Goal: Task Accomplishment & Management: Use online tool/utility

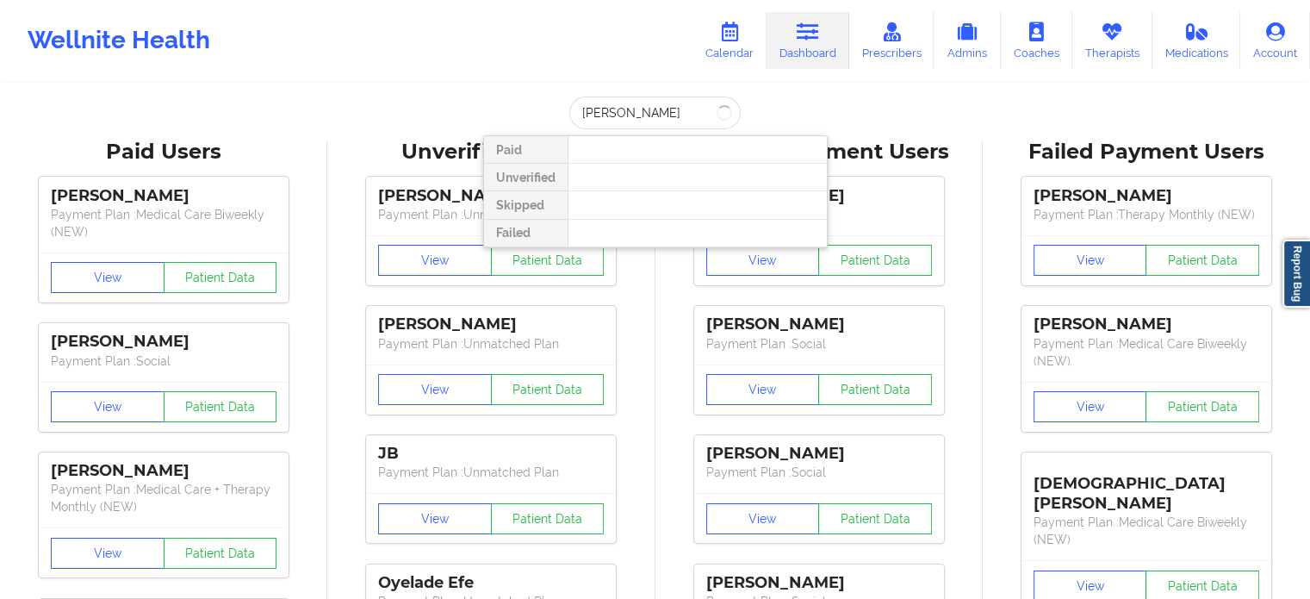
click at [627, 111] on input "[PERSON_NAME]" at bounding box center [654, 112] width 171 height 33
type input "[PERSON_NAME]"
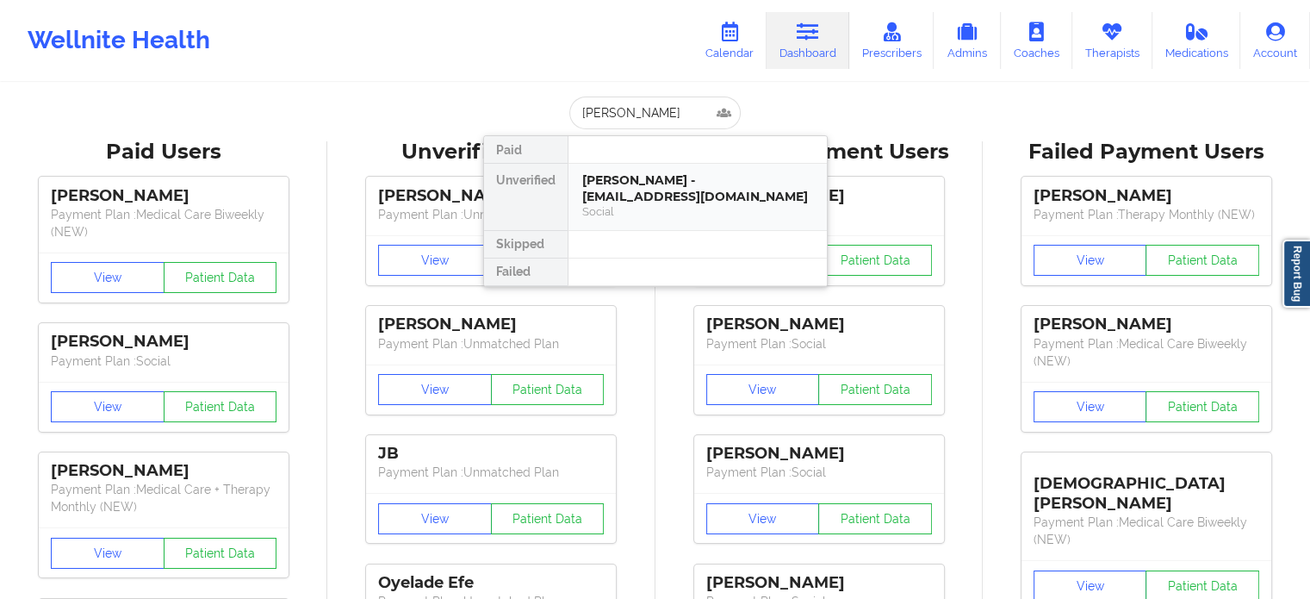
click at [729, 205] on div "Social" at bounding box center [697, 211] width 231 height 15
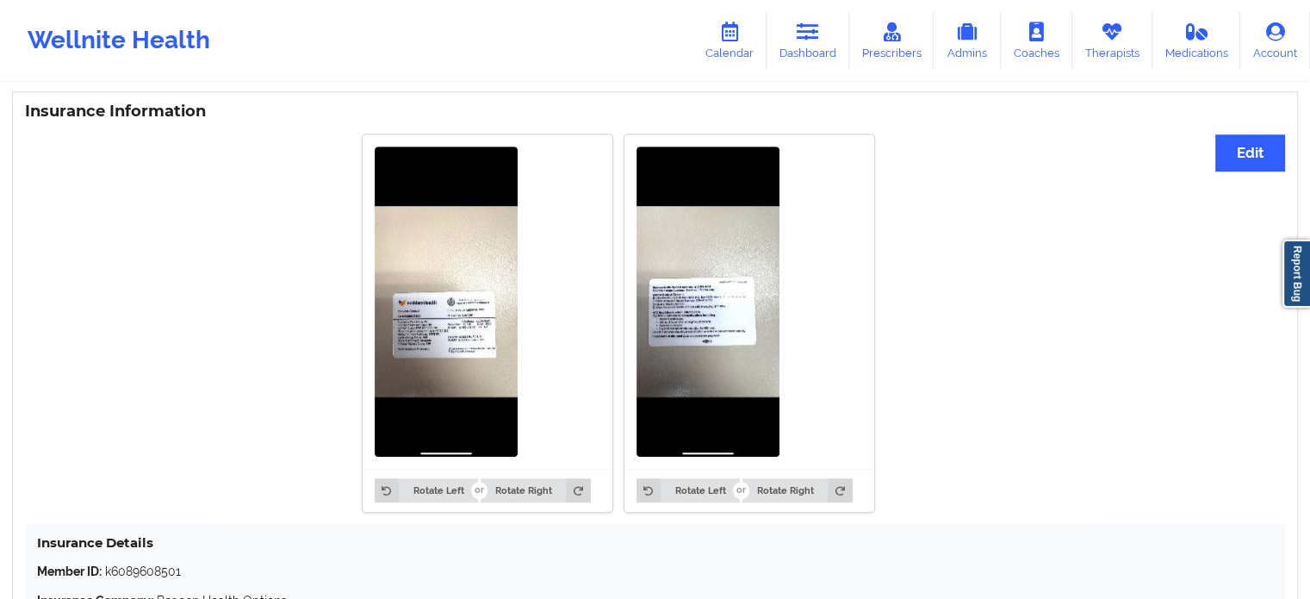
scroll to position [1292, 0]
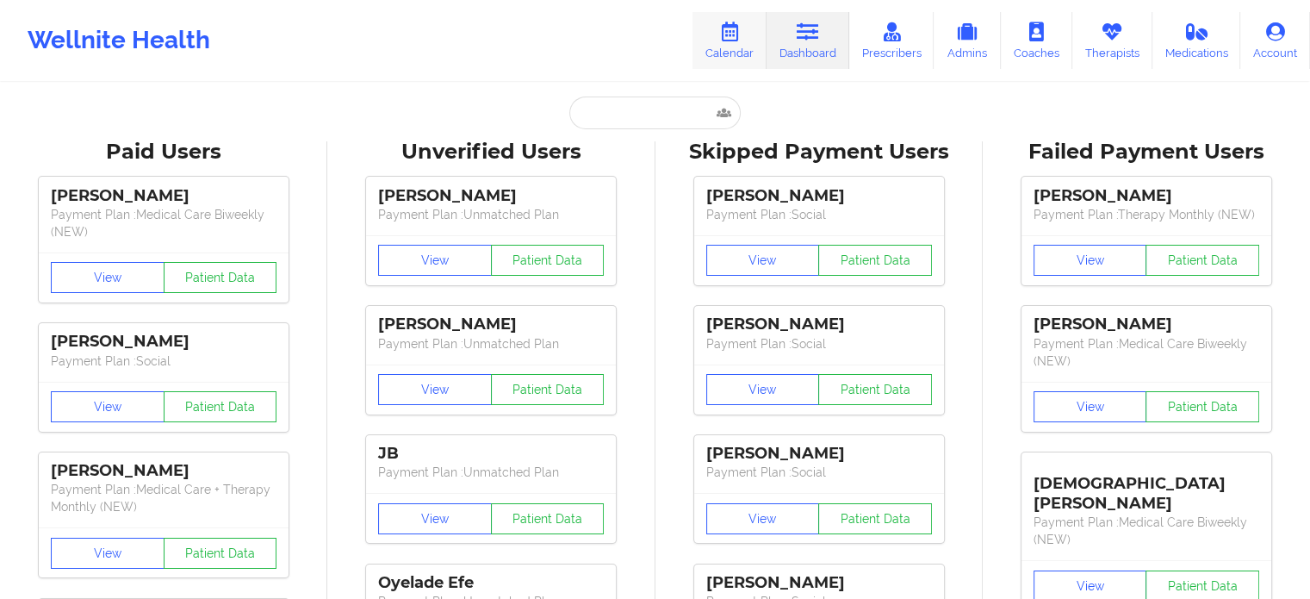
click at [736, 51] on link "Calendar" at bounding box center [729, 40] width 74 height 57
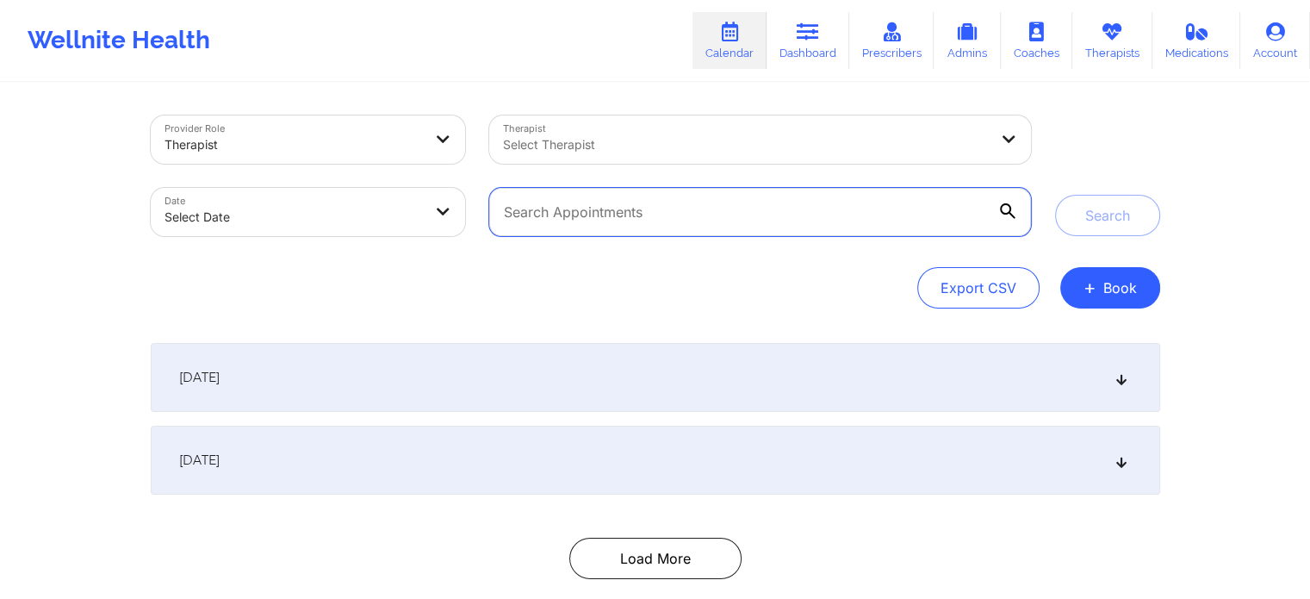
click at [699, 200] on input "text" at bounding box center [759, 212] width 541 height 48
paste input "Grace Watkins"
type input "Grace Watkins"
click at [806, 130] on div "Select Therapist" at bounding box center [739, 139] width 500 height 48
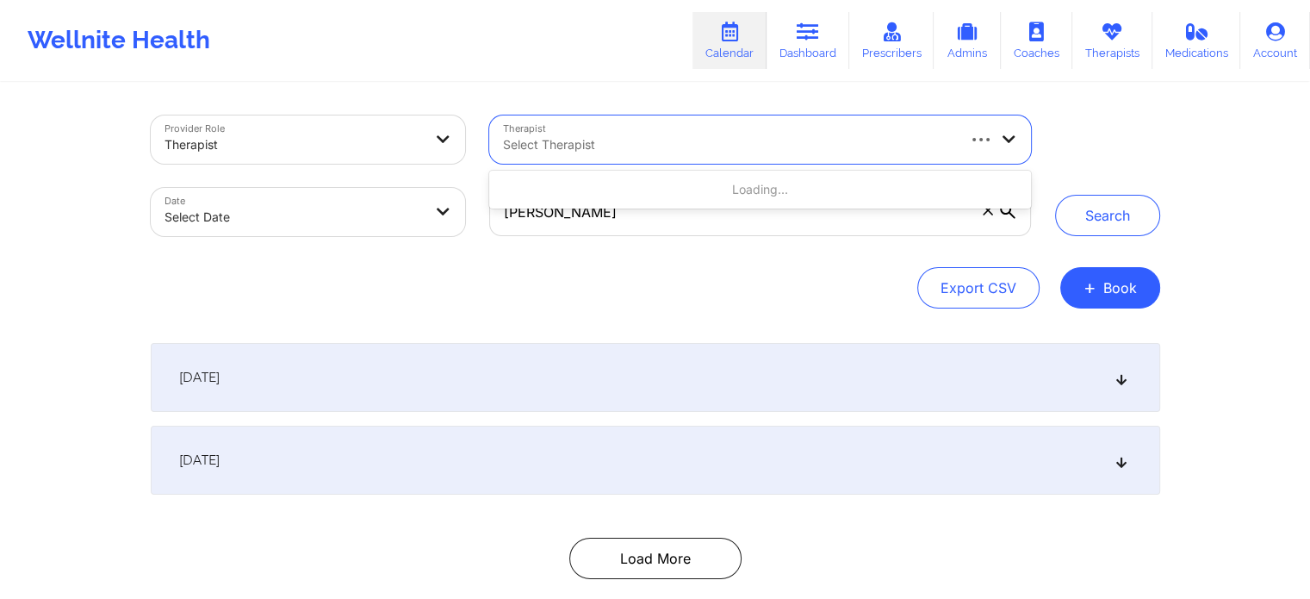
paste input "Grace Watkins"
type input "Grace Watkins"
click at [357, 223] on body "Wellnite Health Calendar Dashboard Prescribers Admins Coaches Therapists Medica…" at bounding box center [655, 299] width 1310 height 599
select select "2025-8"
select select "2025-9"
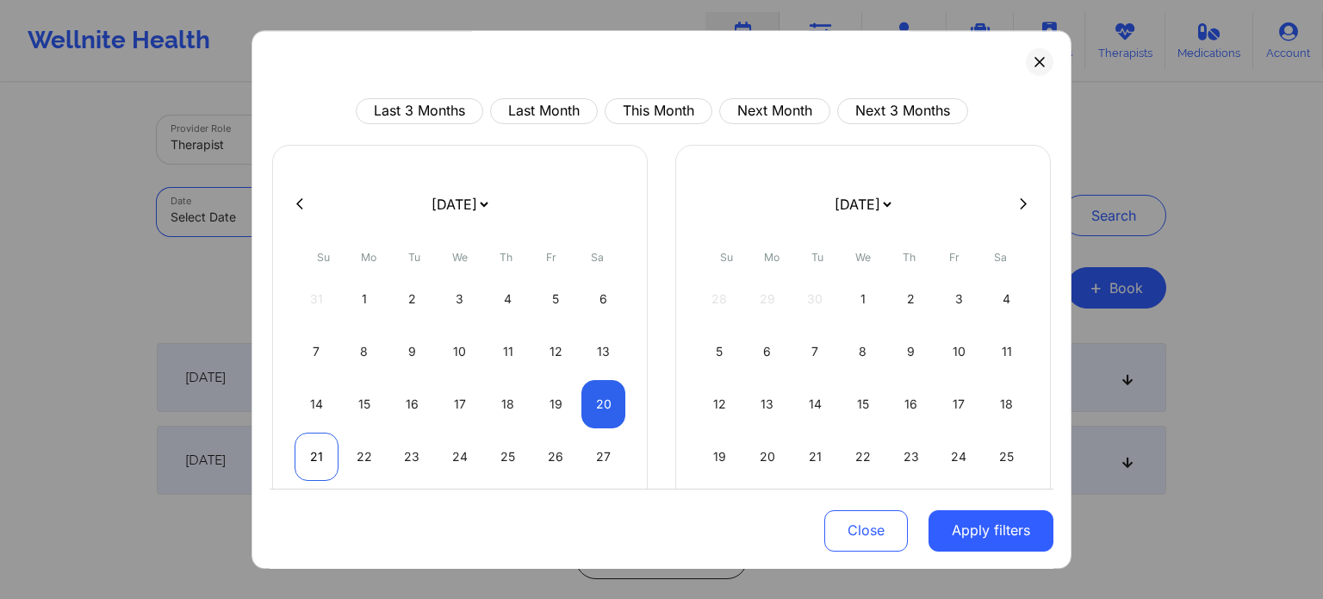
click at [319, 468] on div "21" at bounding box center [317, 456] width 44 height 48
select select "2025-8"
select select "2025-9"
select select "2025-8"
select select "2025-9"
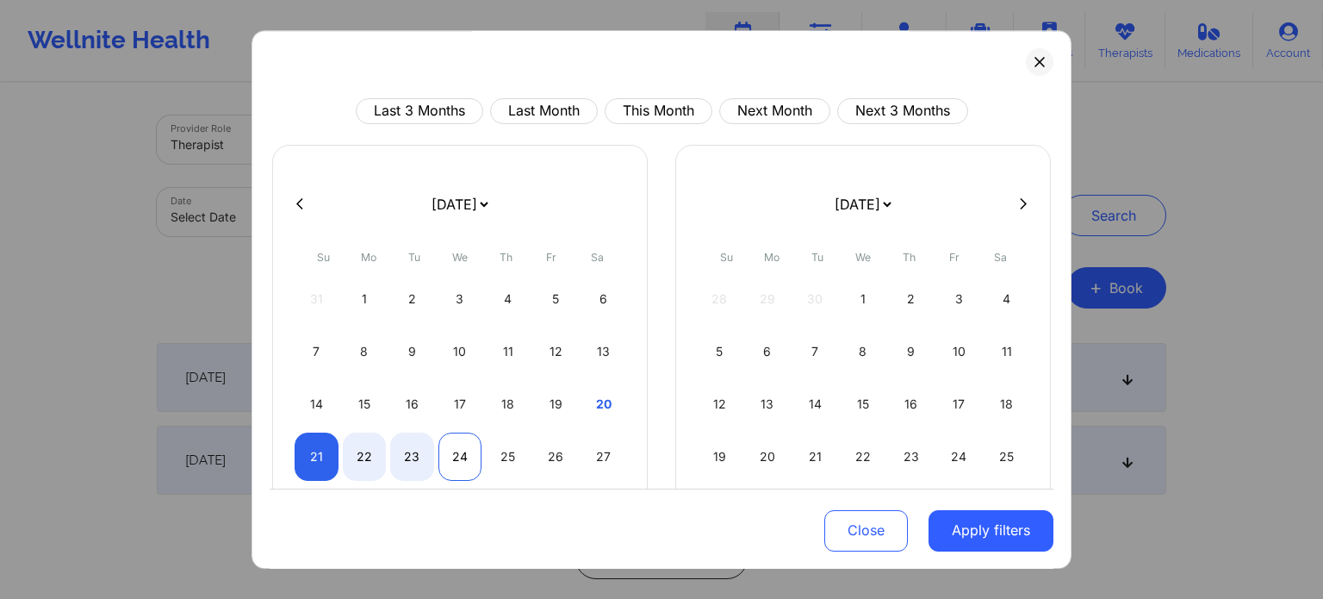
click at [469, 464] on div "24" at bounding box center [460, 456] width 44 height 48
select select "2025-8"
select select "2025-9"
click at [1049, 542] on div "Last 3 Months Last Month This Month Next Month Next 3 Months January 2019 Febru…" at bounding box center [661, 299] width 820 height 539
click at [1030, 538] on button "Apply filters" at bounding box center [990, 529] width 125 height 41
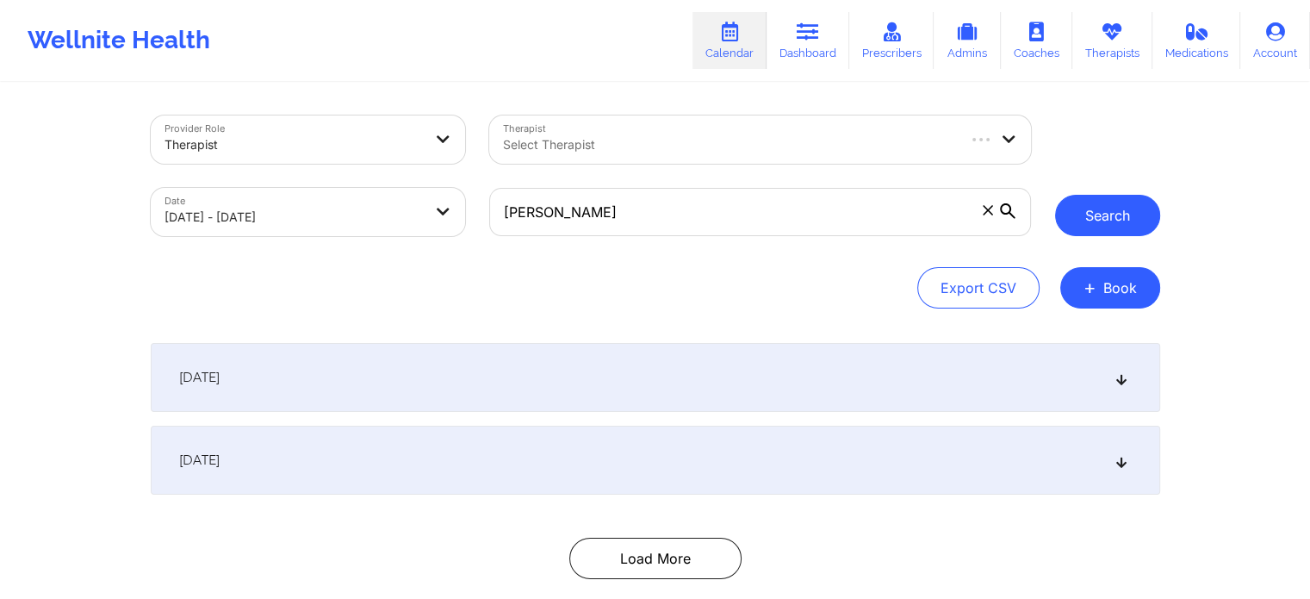
click at [1099, 209] on button "Search" at bounding box center [1107, 215] width 105 height 41
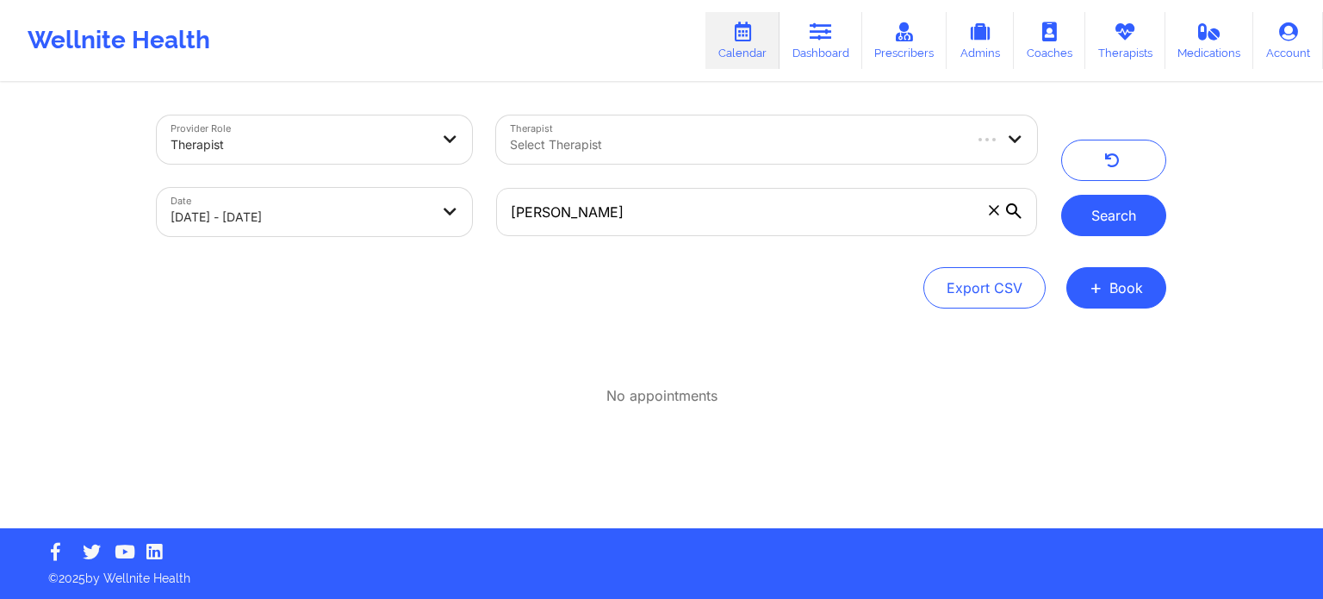
click at [1094, 211] on button "Search" at bounding box center [1113, 215] width 105 height 41
click at [742, 169] on div "Therapist Select Therapist" at bounding box center [766, 139] width 565 height 72
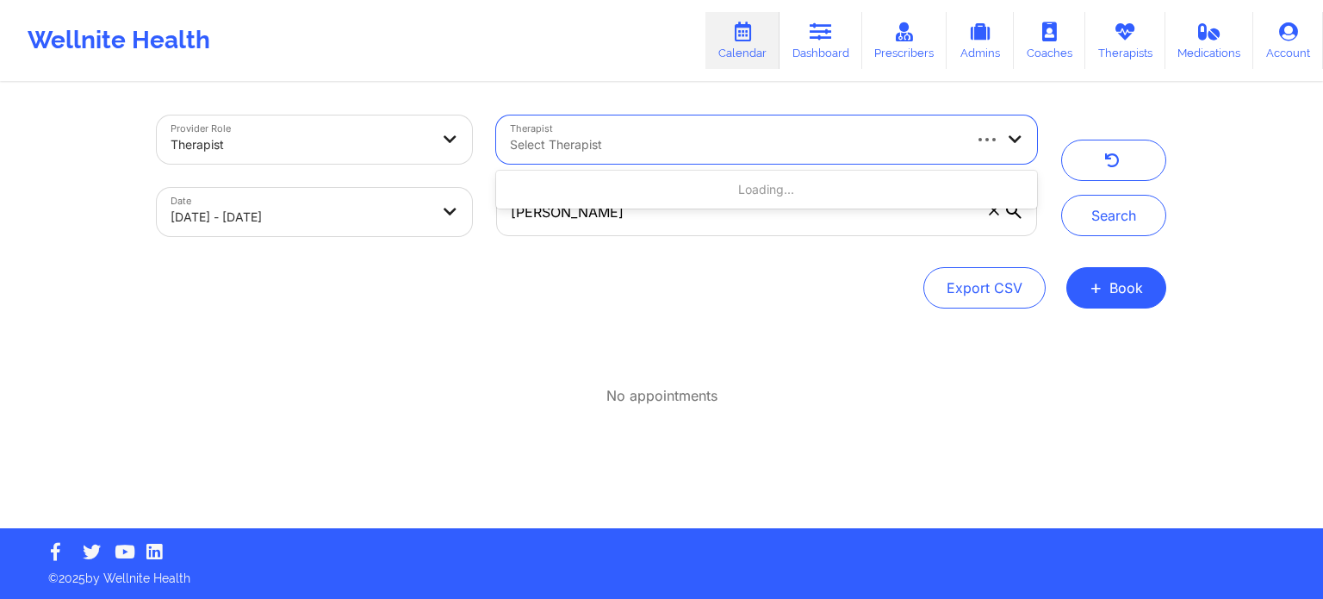
click at [732, 154] on div at bounding box center [735, 144] width 450 height 21
paste input "Grace Watkins"
type input "Grace Watkins"
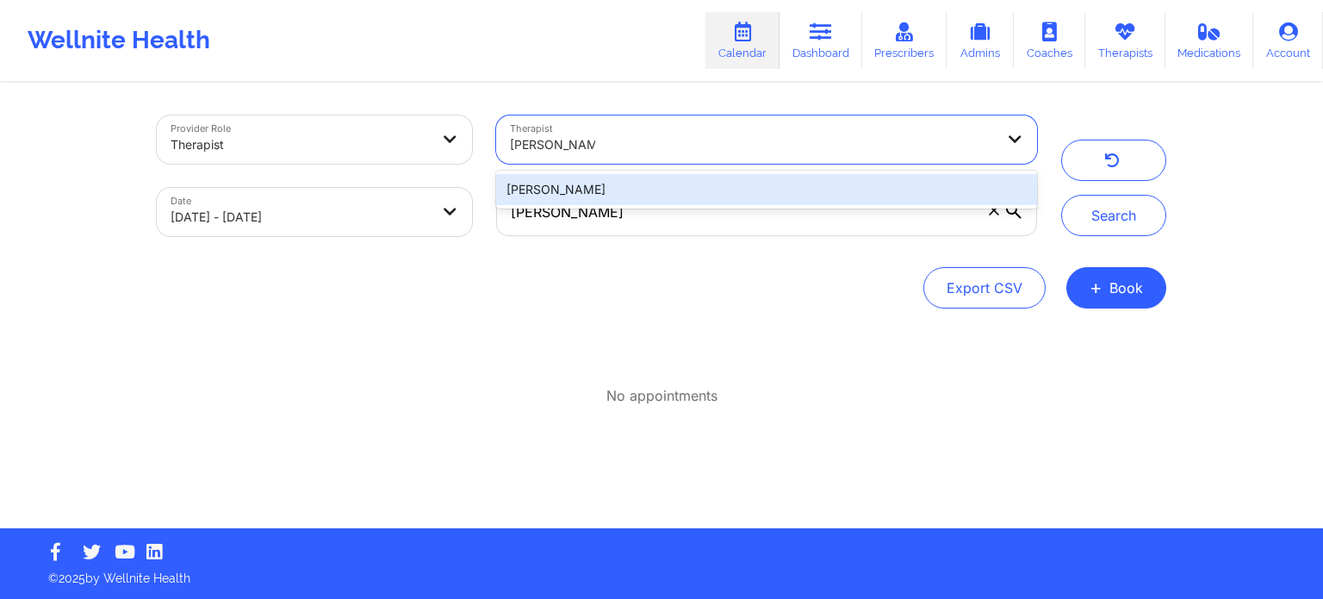
click at [638, 186] on div "Grace Watkins" at bounding box center [766, 189] width 541 height 31
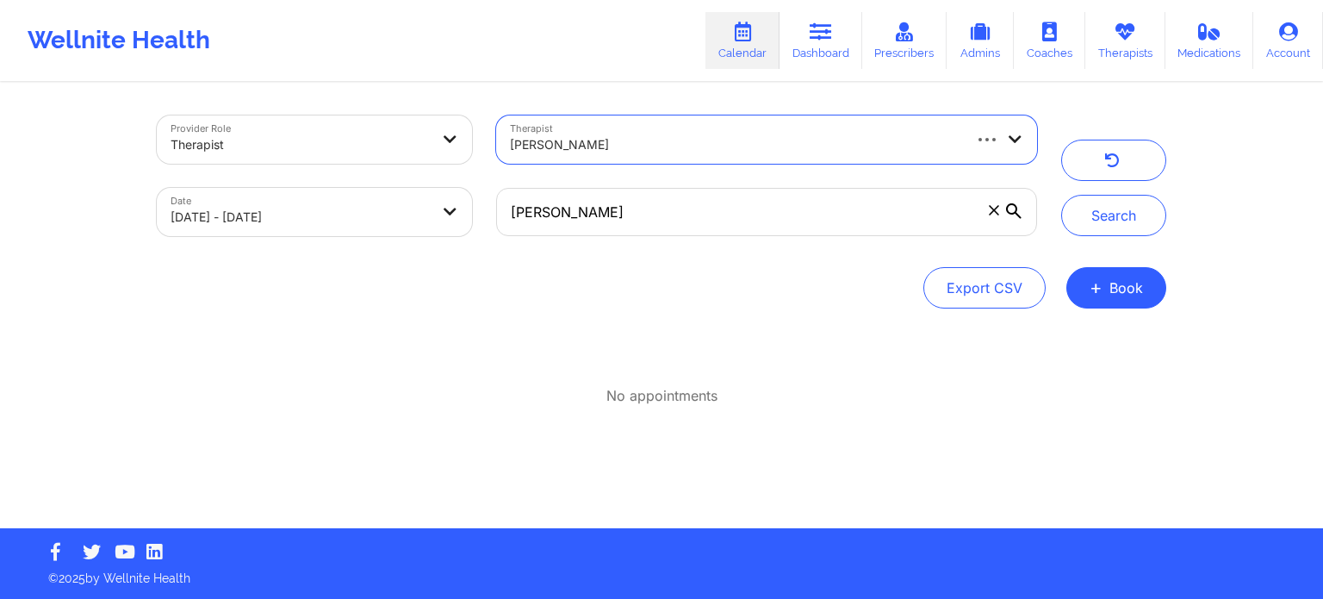
click at [990, 205] on icon at bounding box center [994, 210] width 10 height 10
click at [990, 205] on input "Grace Watkins" at bounding box center [766, 212] width 541 height 48
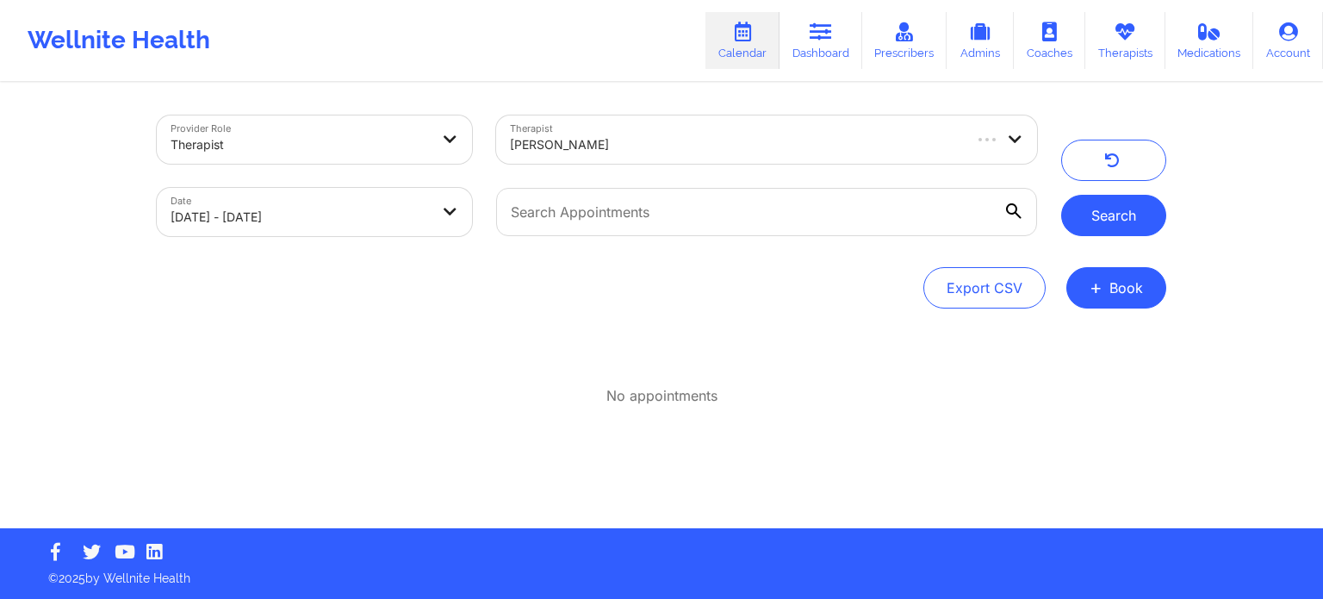
click at [1084, 217] on button "Search" at bounding box center [1113, 215] width 105 height 41
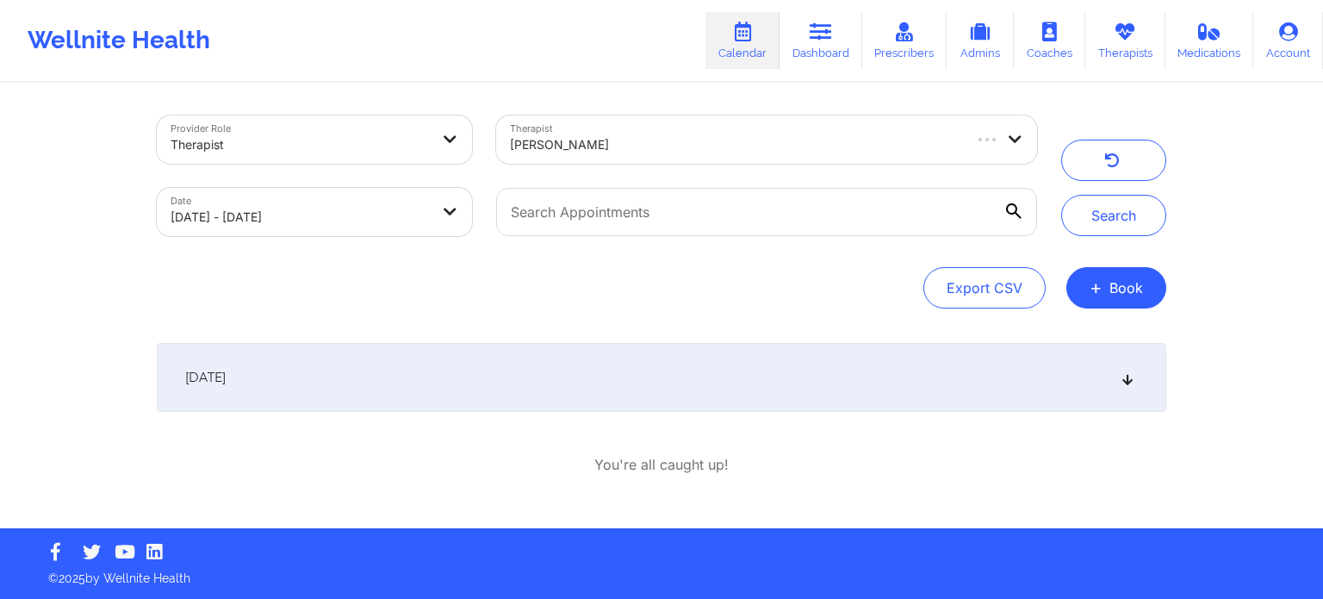
click at [496, 357] on div "September 22, 2025" at bounding box center [661, 377] width 1009 height 69
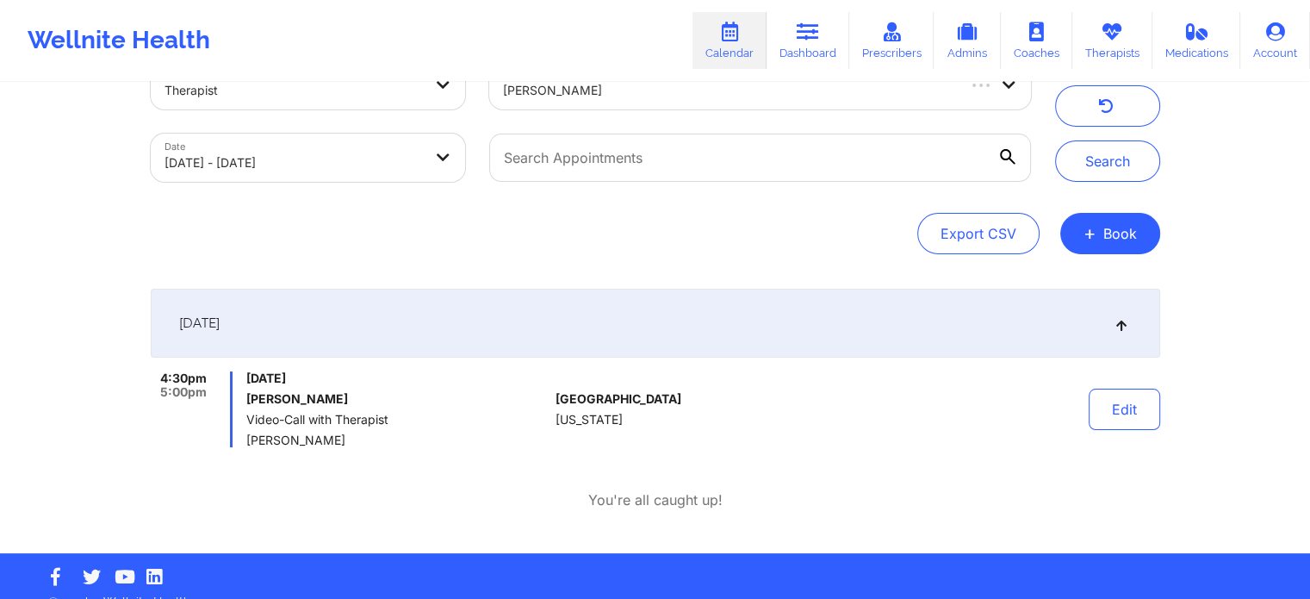
scroll to position [78, 0]
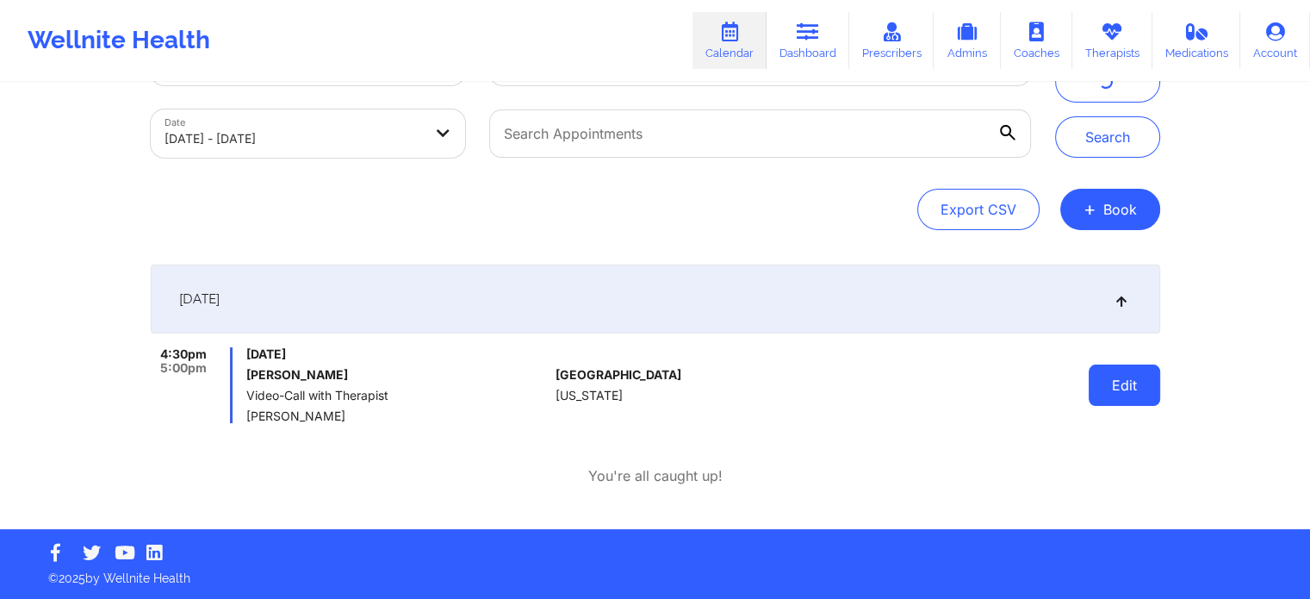
click at [1127, 388] on button "Edit" at bounding box center [1124, 384] width 71 height 41
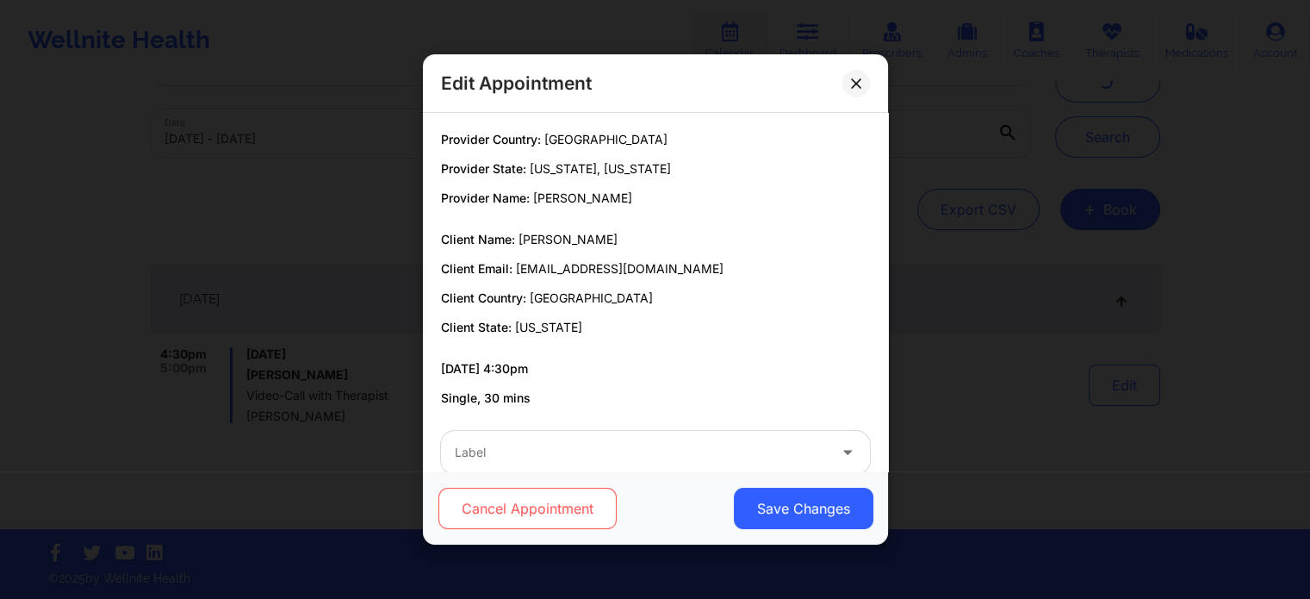
click at [539, 494] on button "Cancel Appointment" at bounding box center [527, 507] width 178 height 41
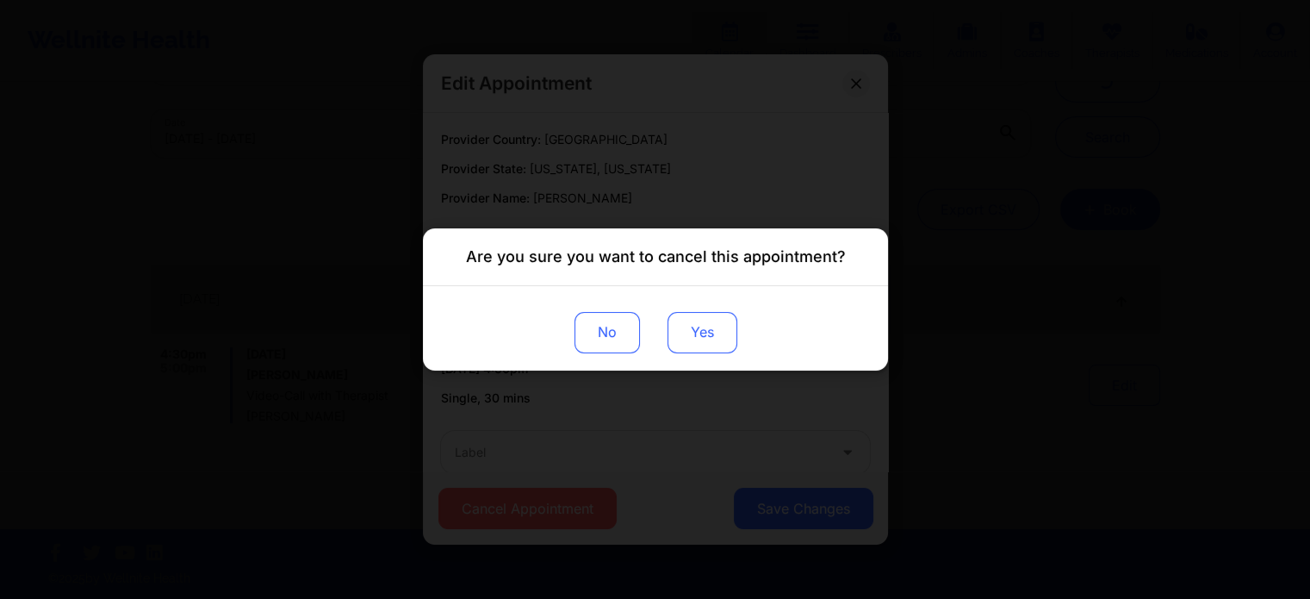
click at [690, 335] on button "Yes" at bounding box center [702, 332] width 70 height 41
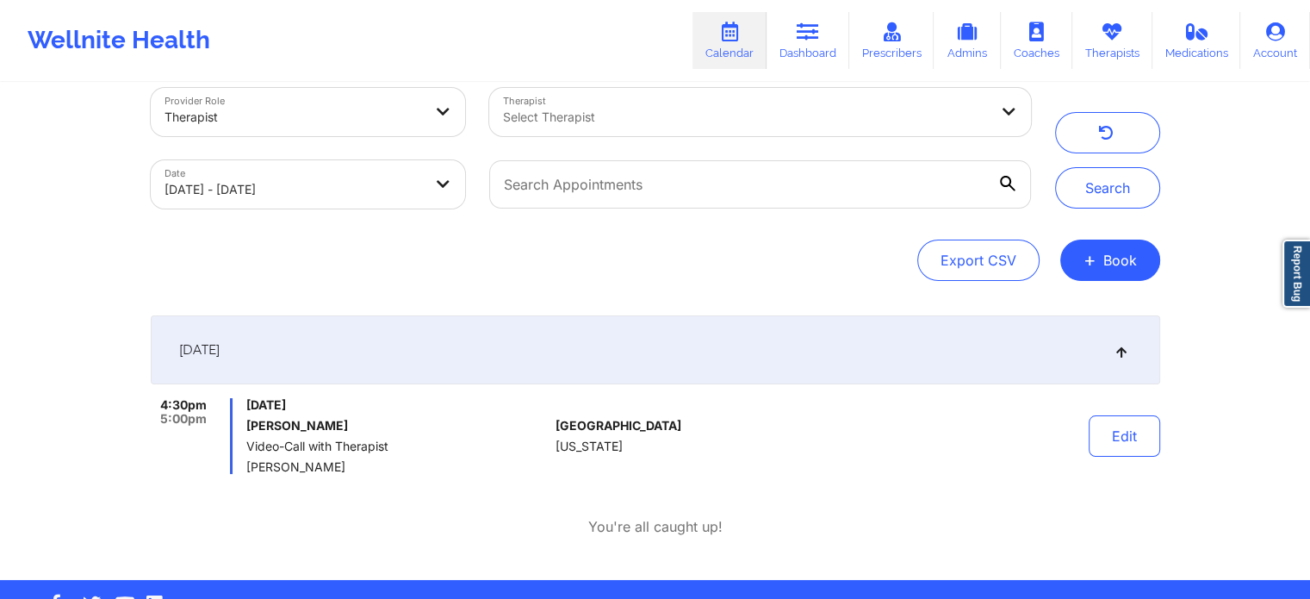
scroll to position [0, 0]
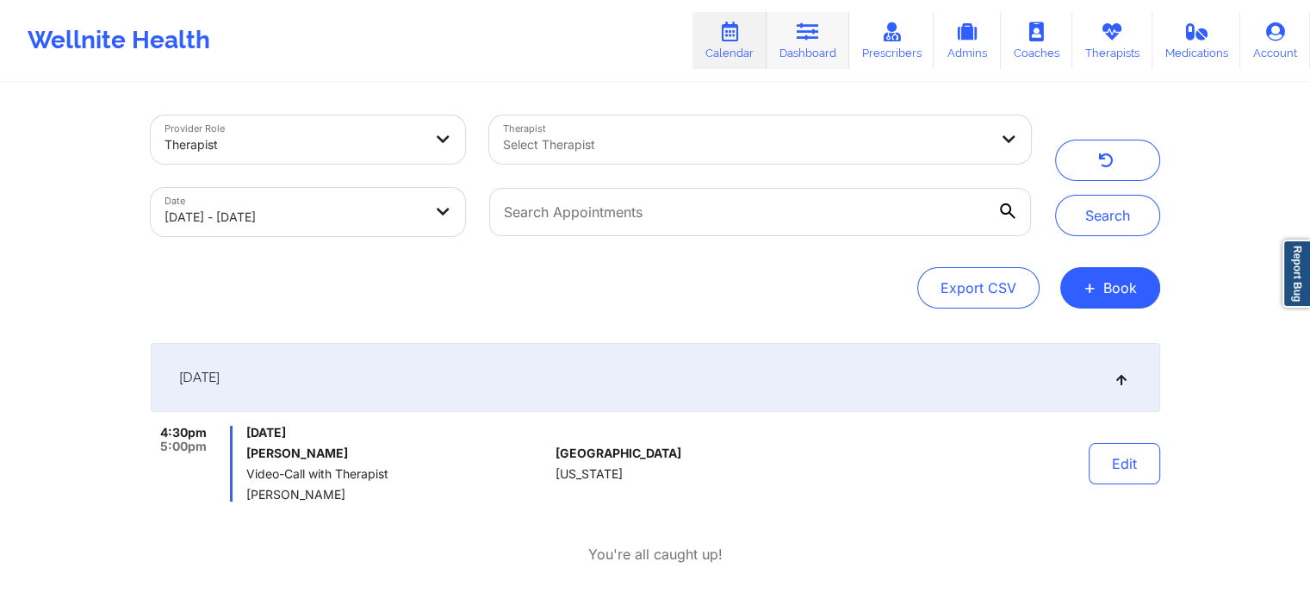
click at [803, 46] on link "Dashboard" at bounding box center [808, 40] width 83 height 57
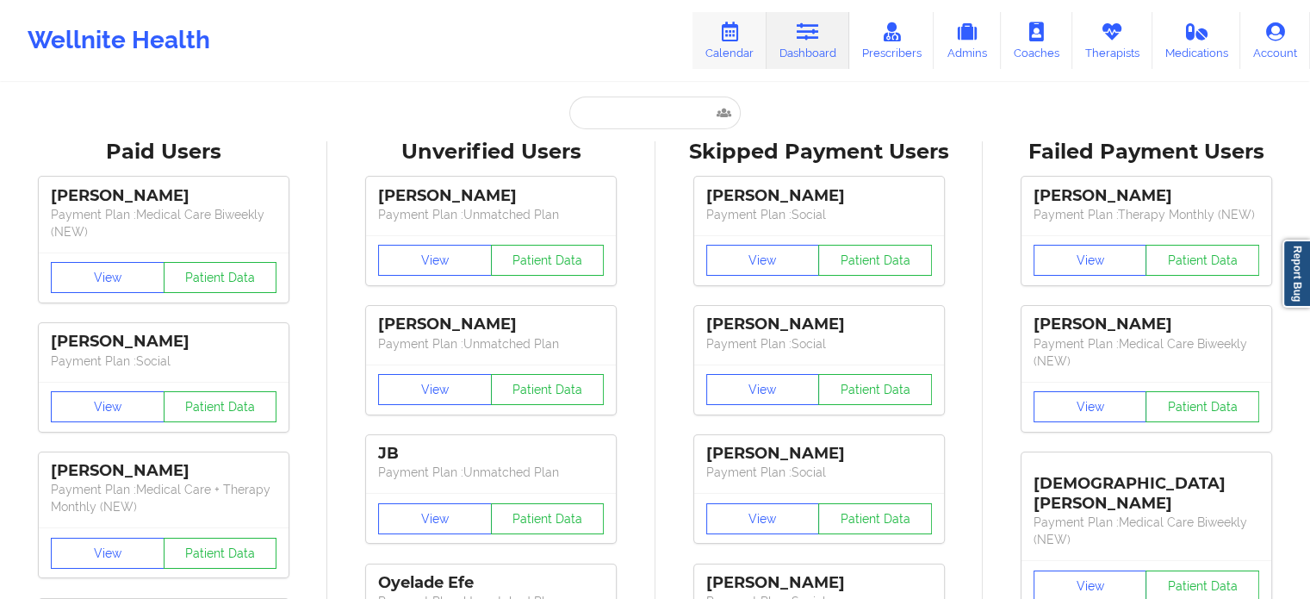
click at [730, 47] on link "Calendar" at bounding box center [729, 40] width 74 height 57
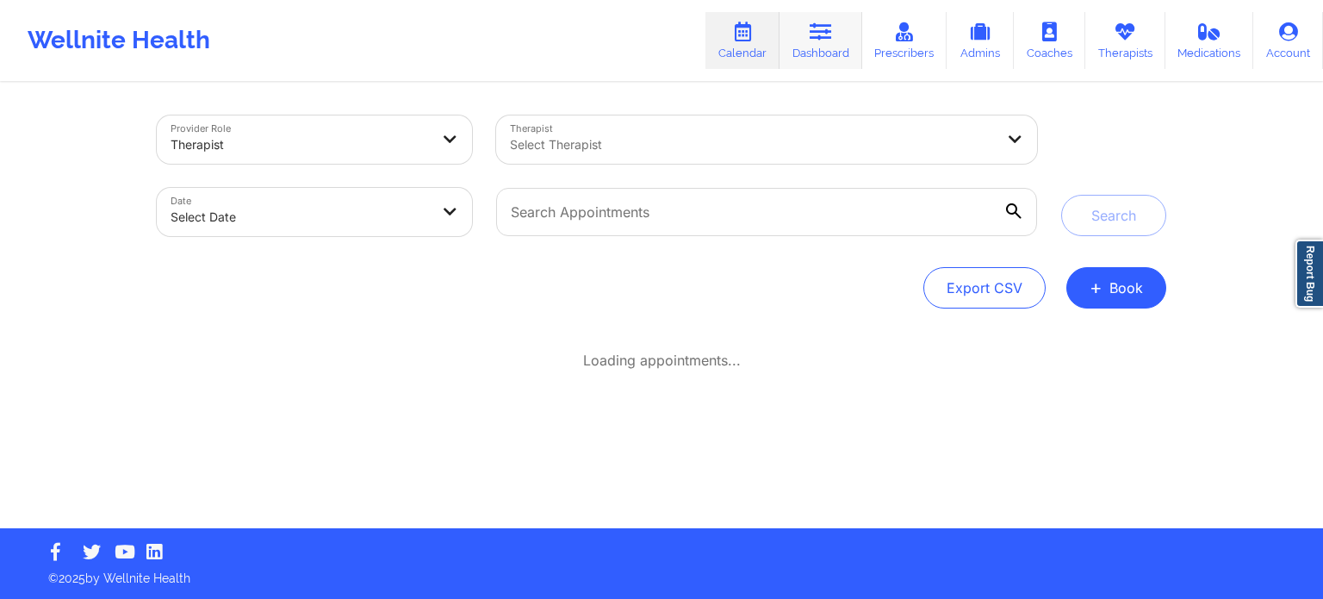
click at [793, 38] on link "Dashboard" at bounding box center [820, 40] width 83 height 57
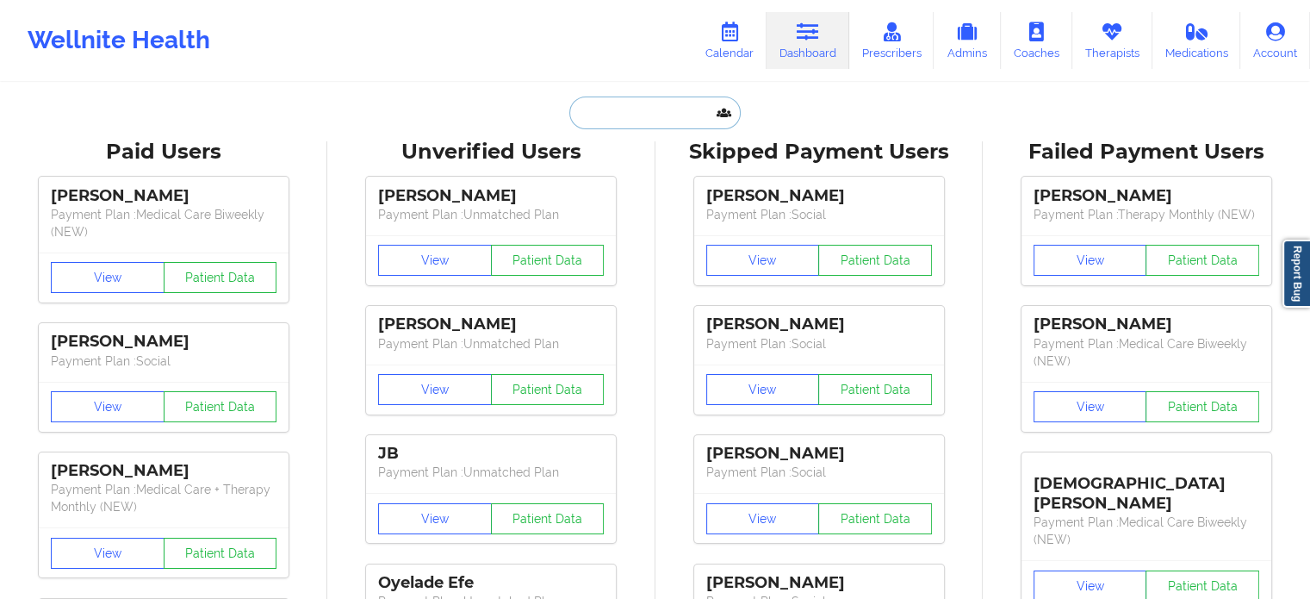
click at [618, 123] on input "text" at bounding box center [654, 112] width 171 height 33
paste input "stevemorea3@gmail.com"
type input "stevemorea3@gmail.com"
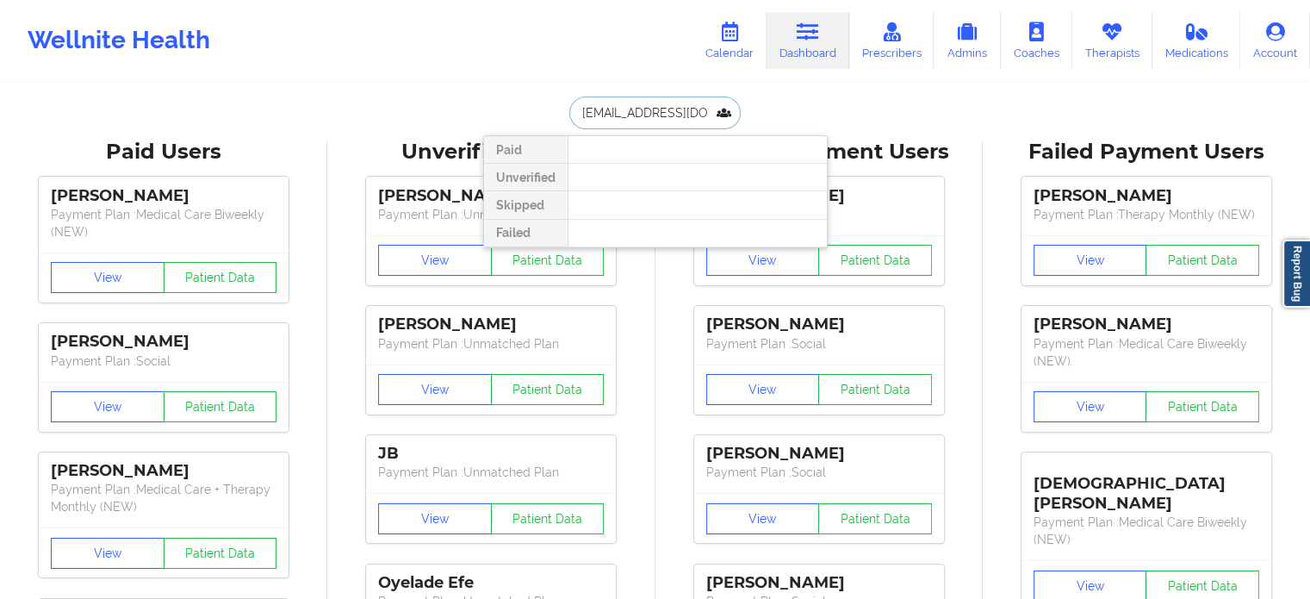
scroll to position [0, 3]
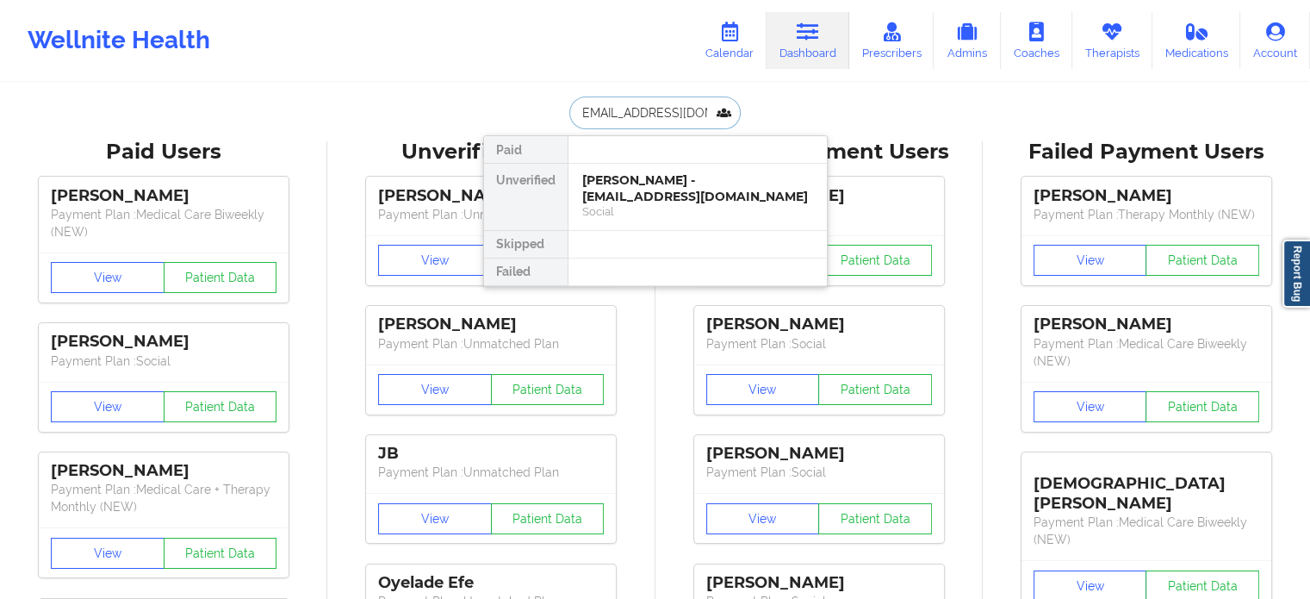
click at [653, 185] on div "Steven Morea, Jr - stevemorea3@gmail.com" at bounding box center [697, 188] width 231 height 32
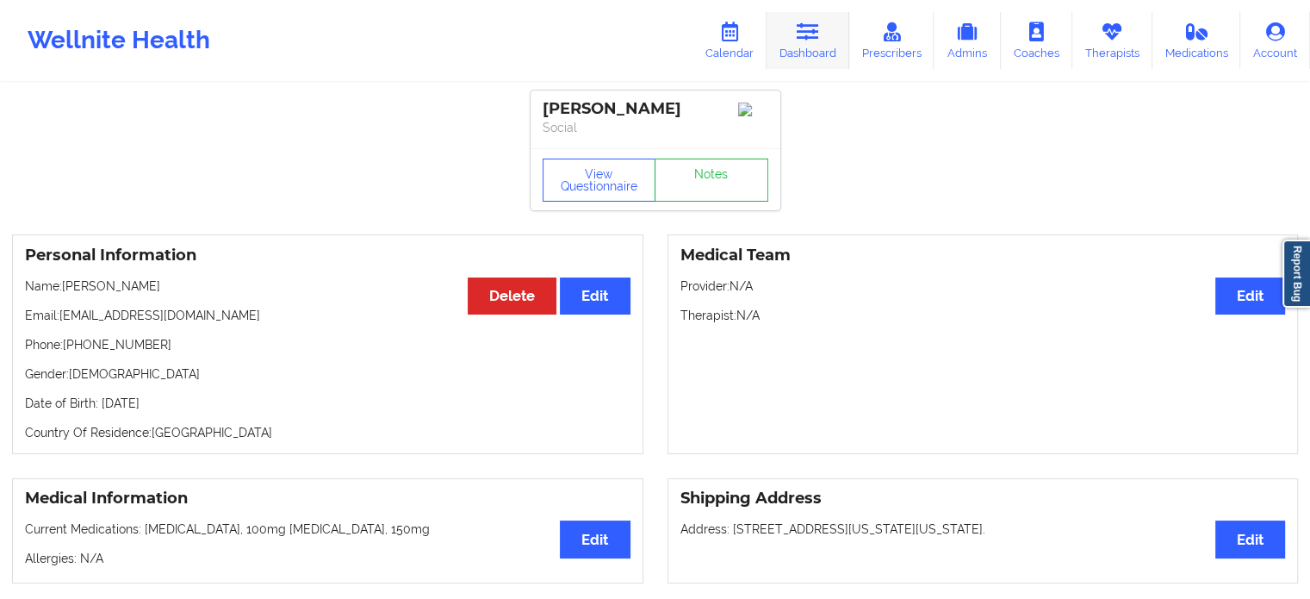
click at [811, 48] on link "Dashboard" at bounding box center [808, 40] width 83 height 57
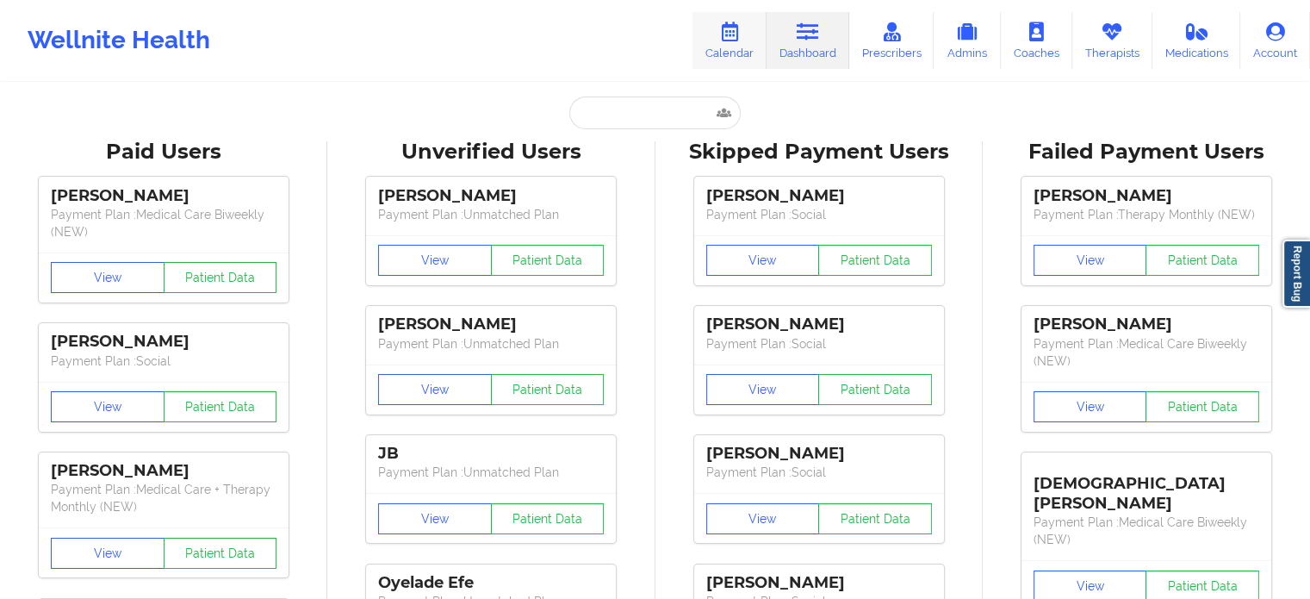
click at [740, 46] on link "Calendar" at bounding box center [729, 40] width 74 height 57
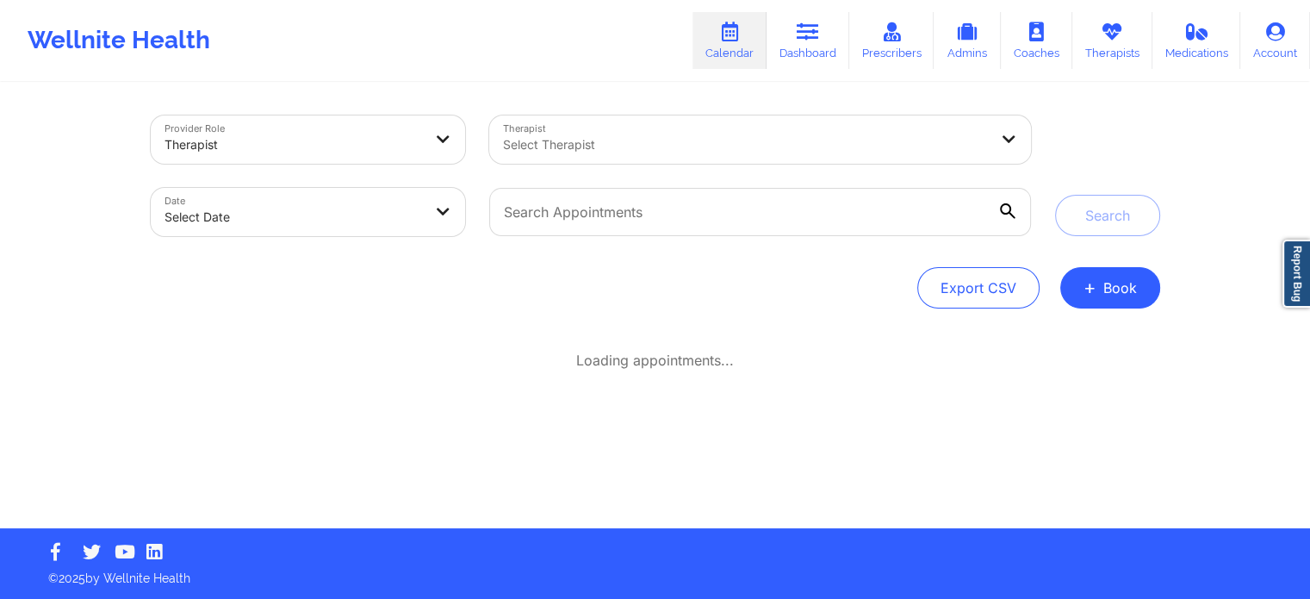
click at [696, 149] on div at bounding box center [745, 144] width 485 height 21
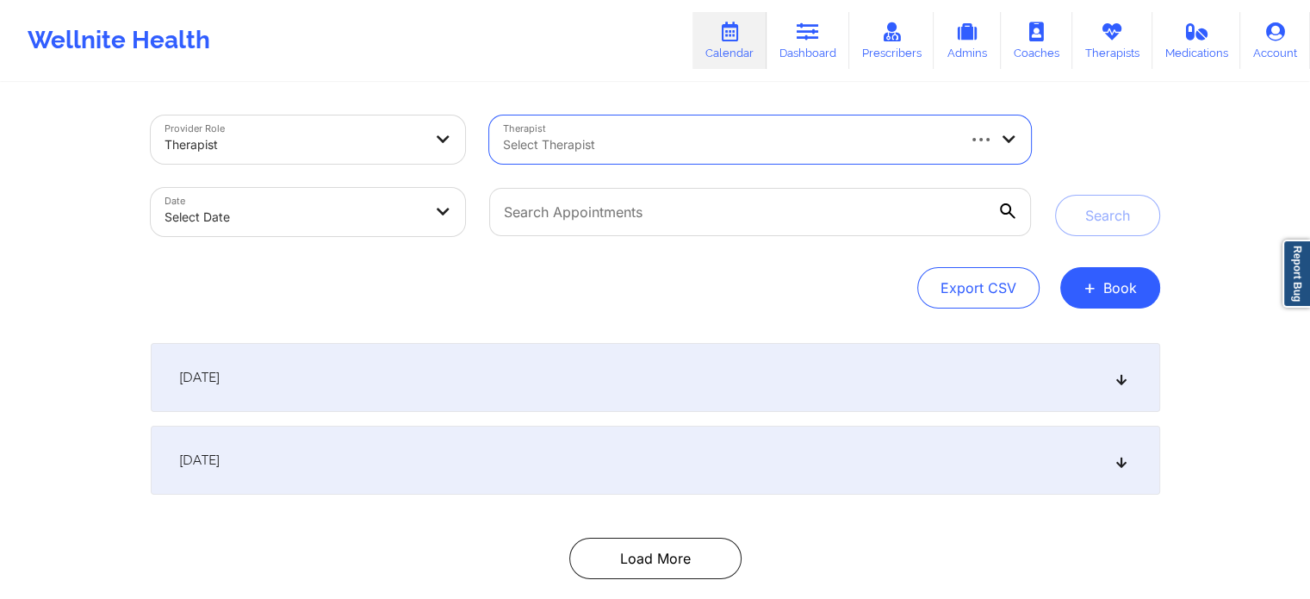
click at [538, 144] on div at bounding box center [728, 144] width 450 height 21
paste input "Shaneika"
type input "Shaneika"
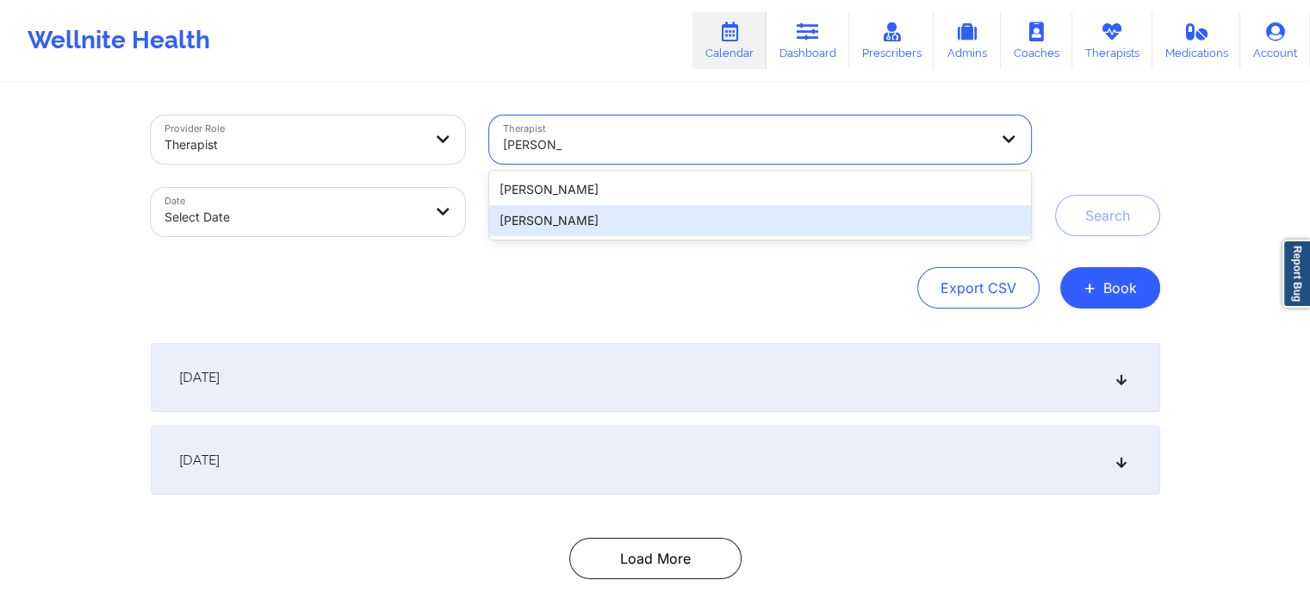
click at [554, 230] on div "Shaneika Dilka" at bounding box center [759, 220] width 541 height 31
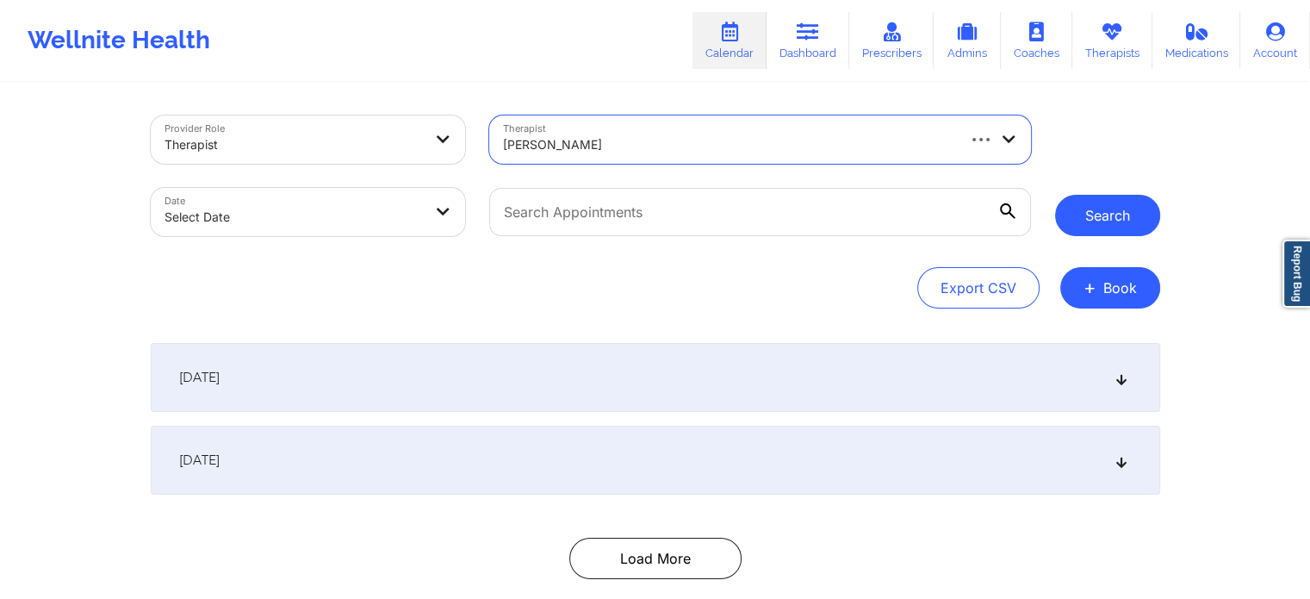
click at [1116, 212] on button "Search" at bounding box center [1107, 215] width 105 height 41
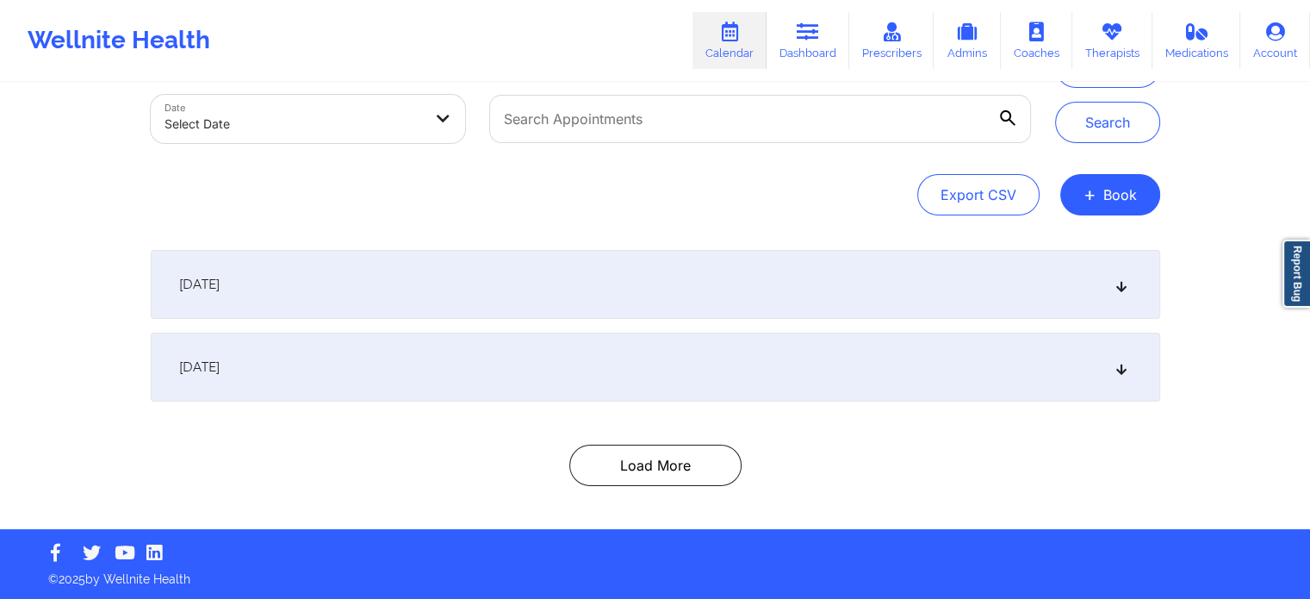
drag, startPoint x: 442, startPoint y: 275, endPoint x: 440, endPoint y: 285, distance: 10.5
click at [441, 284] on div "September 19, 2025" at bounding box center [655, 284] width 1009 height 69
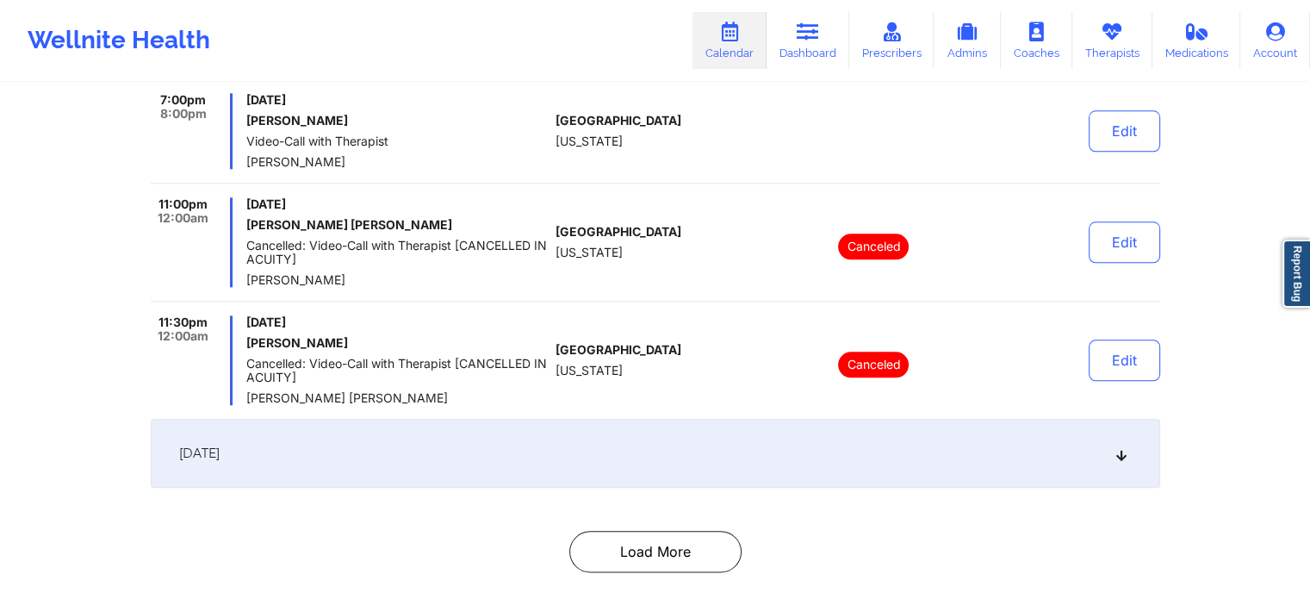
scroll to position [1985, 0]
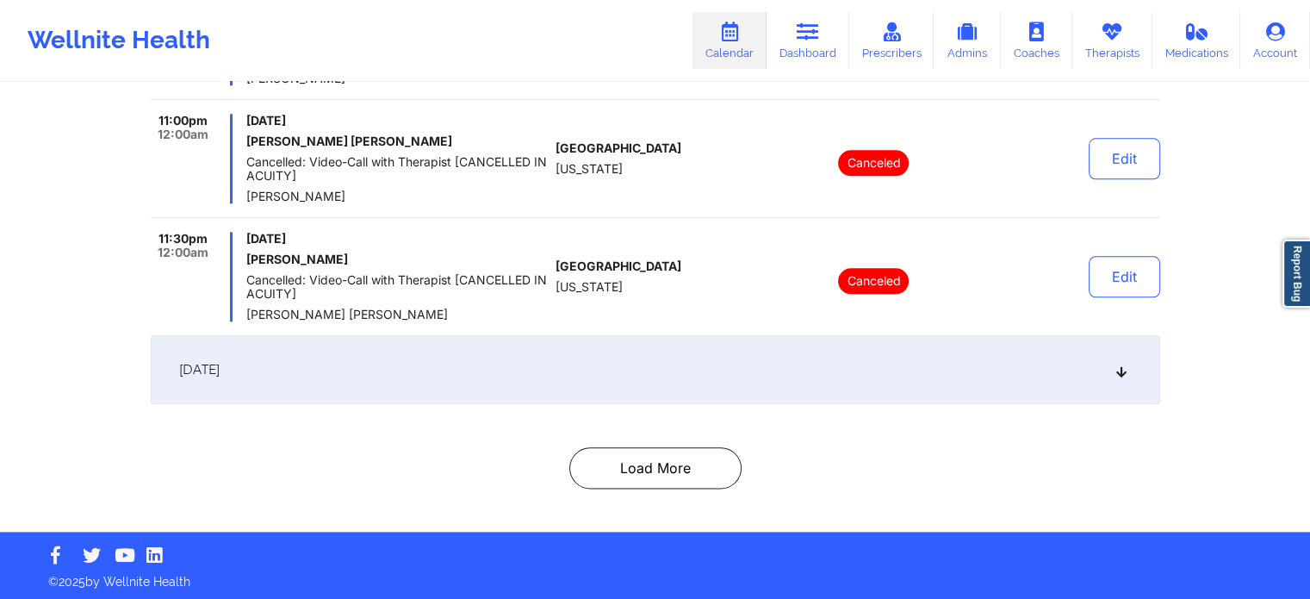
click at [605, 375] on div "September 20, 2025" at bounding box center [655, 369] width 1009 height 69
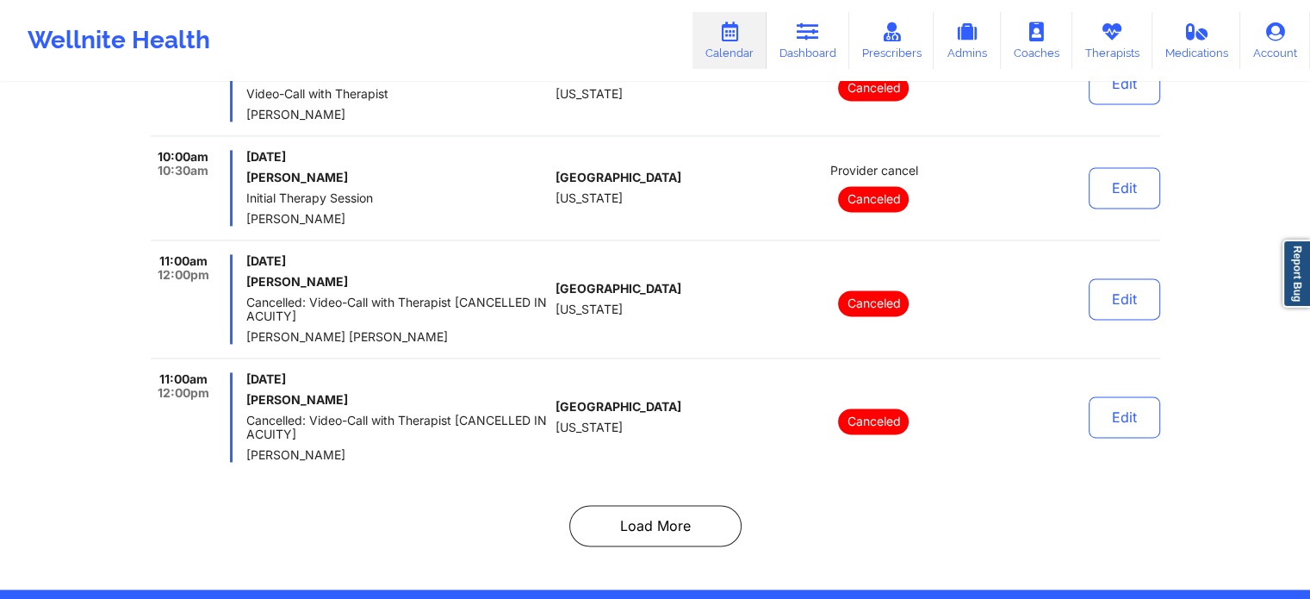
scroll to position [9032, 0]
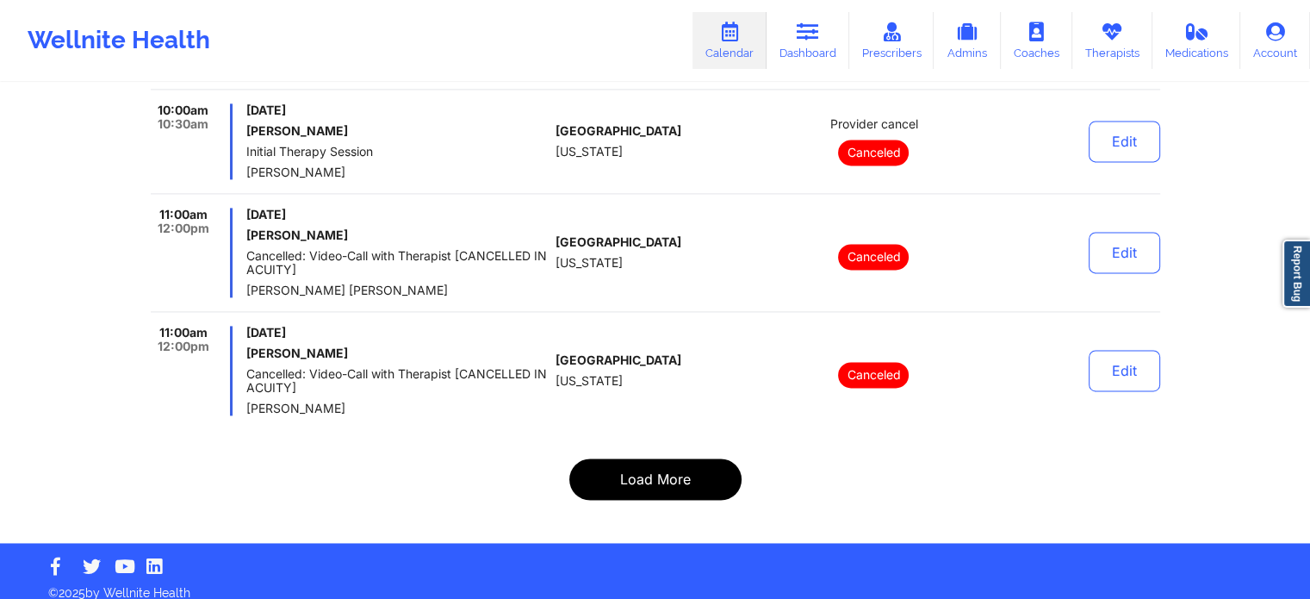
click at [644, 464] on button "Load More" at bounding box center [655, 478] width 172 height 41
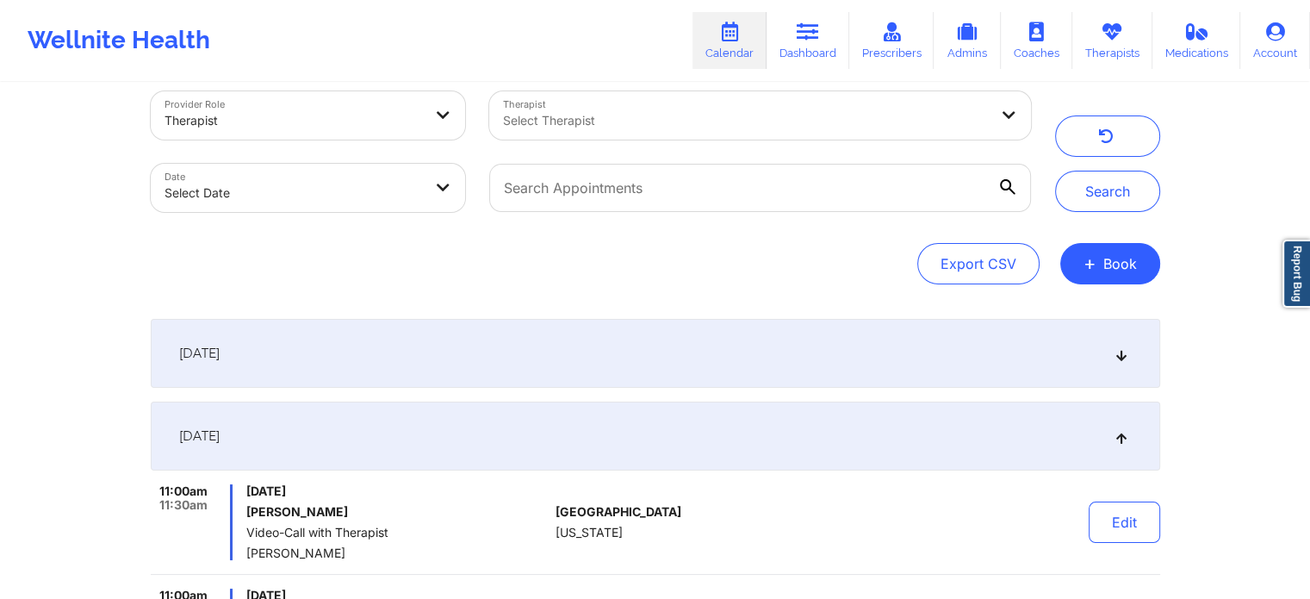
scroll to position [0, 0]
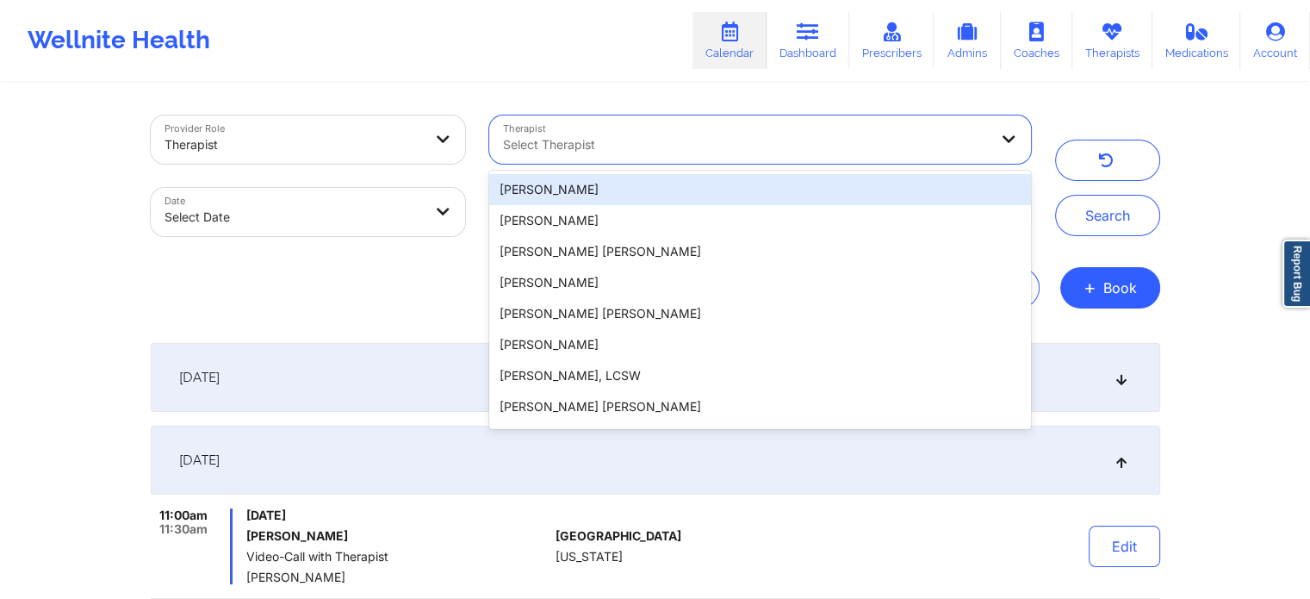
click at [599, 138] on div at bounding box center [745, 144] width 485 height 21
paste input "Shaneika"
type input "Shaneika"
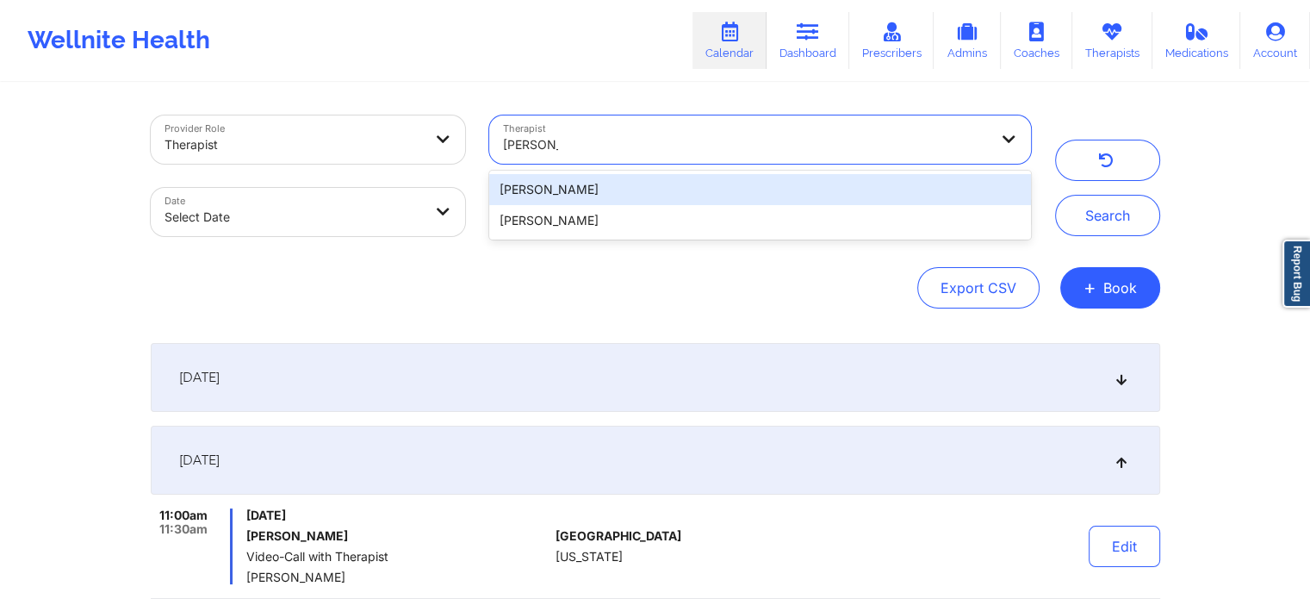
click at [590, 195] on div "Shaneika Dilka" at bounding box center [759, 189] width 541 height 31
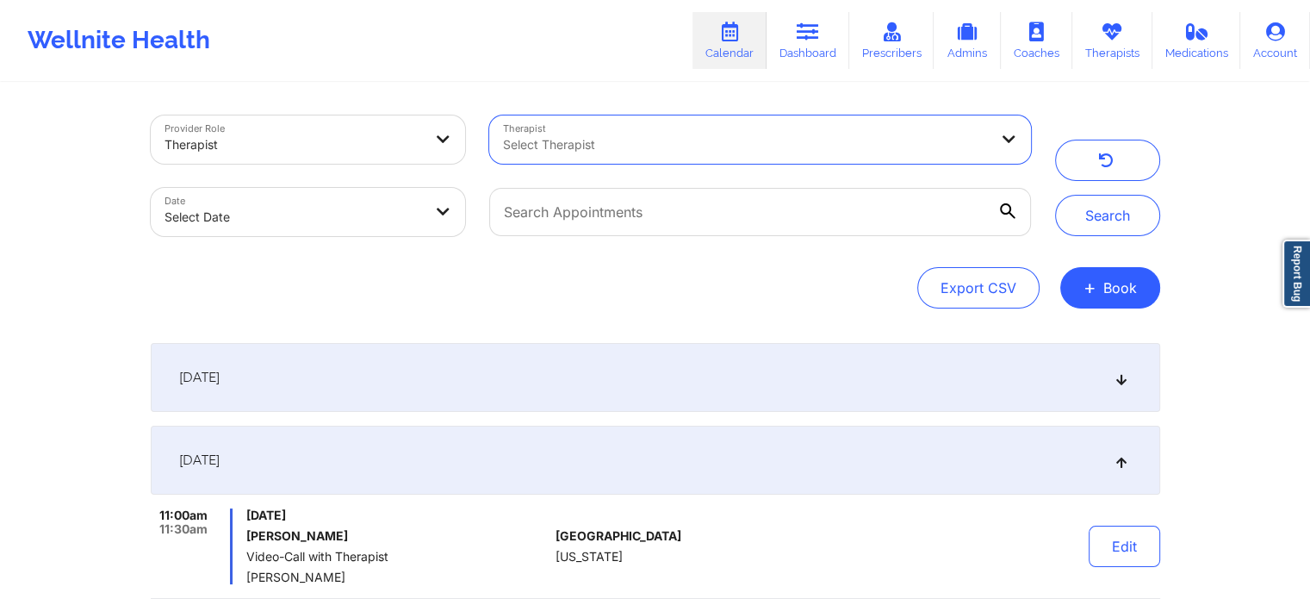
click at [603, 152] on div at bounding box center [745, 144] width 485 height 21
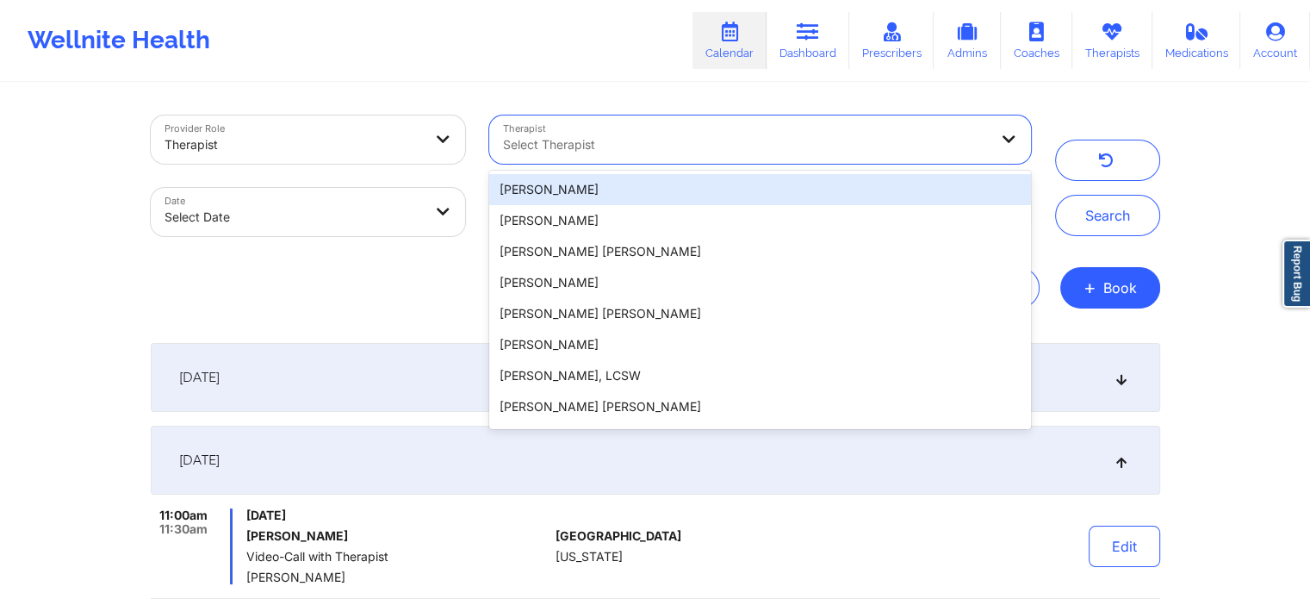
paste input "Shaneika"
type input "Shaneika"
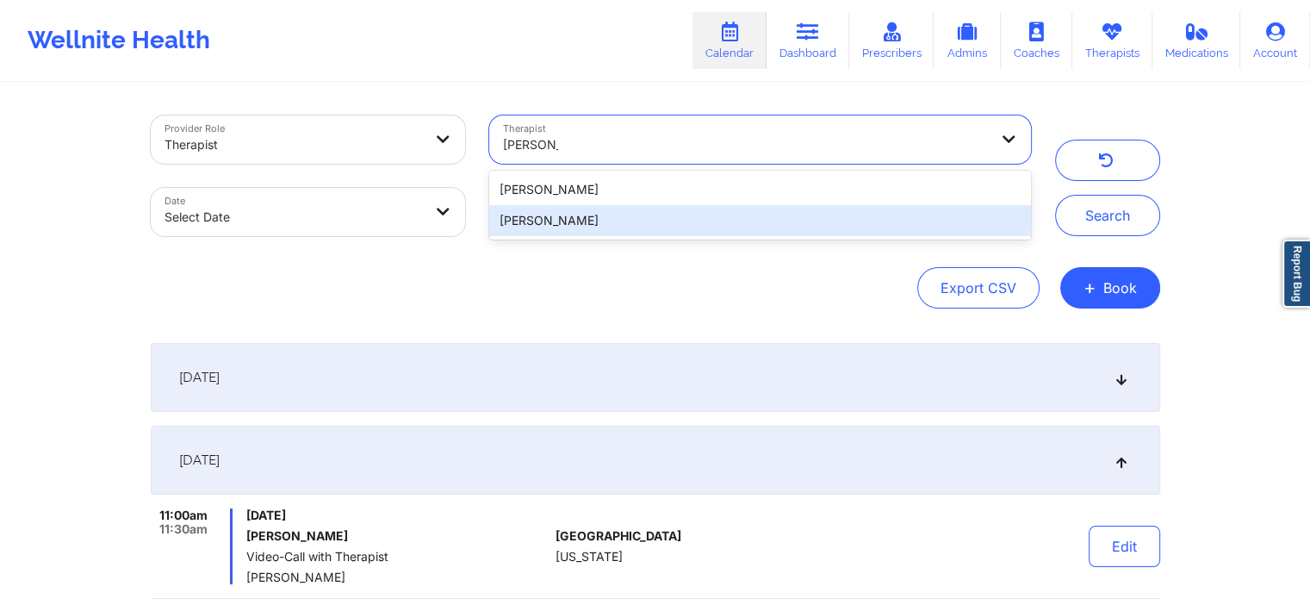
click at [588, 214] on div "Shaneika Dilka" at bounding box center [759, 220] width 541 height 31
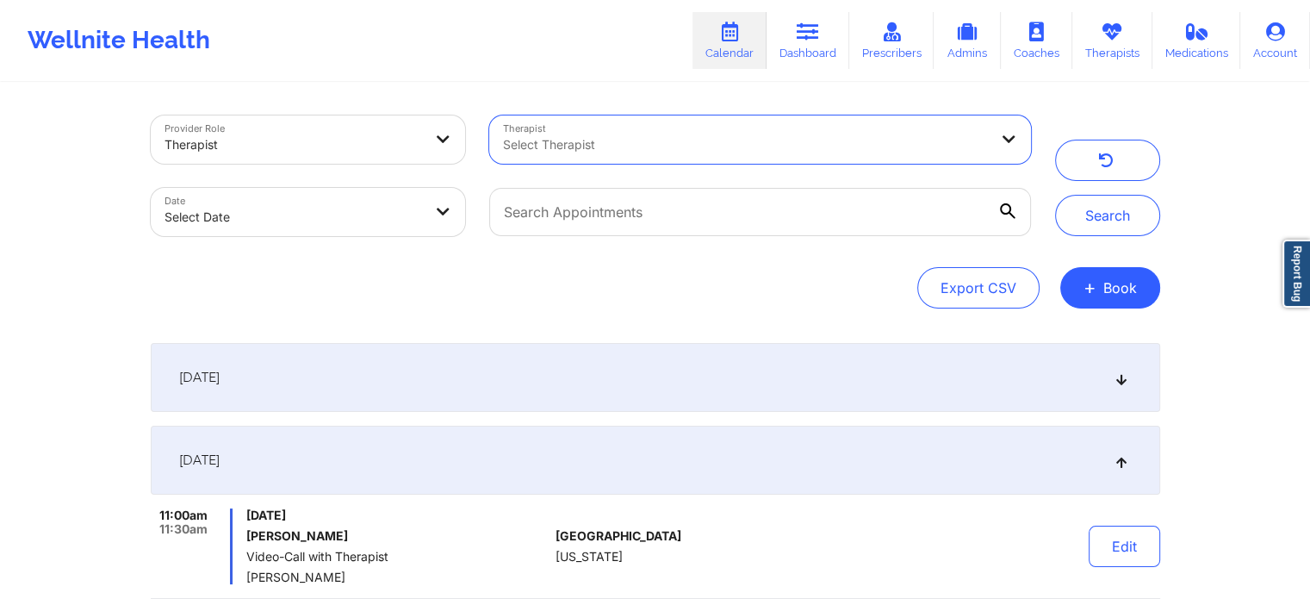
click at [663, 137] on div at bounding box center [745, 144] width 485 height 21
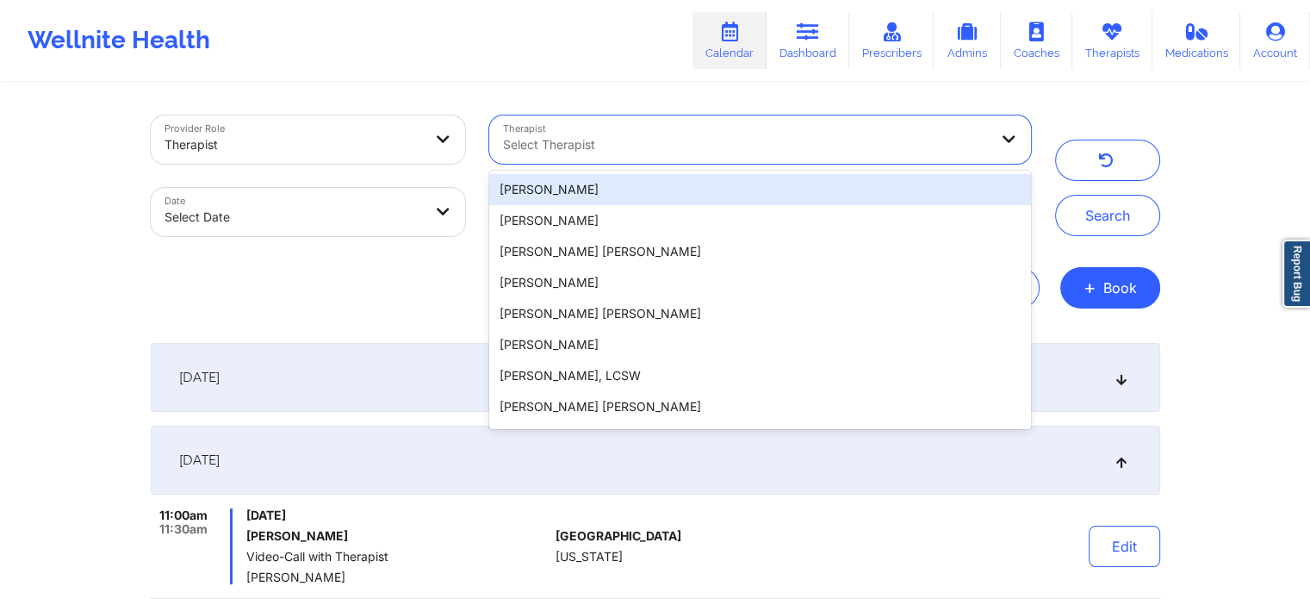
paste input "Shaneika"
type input "Shaneika"
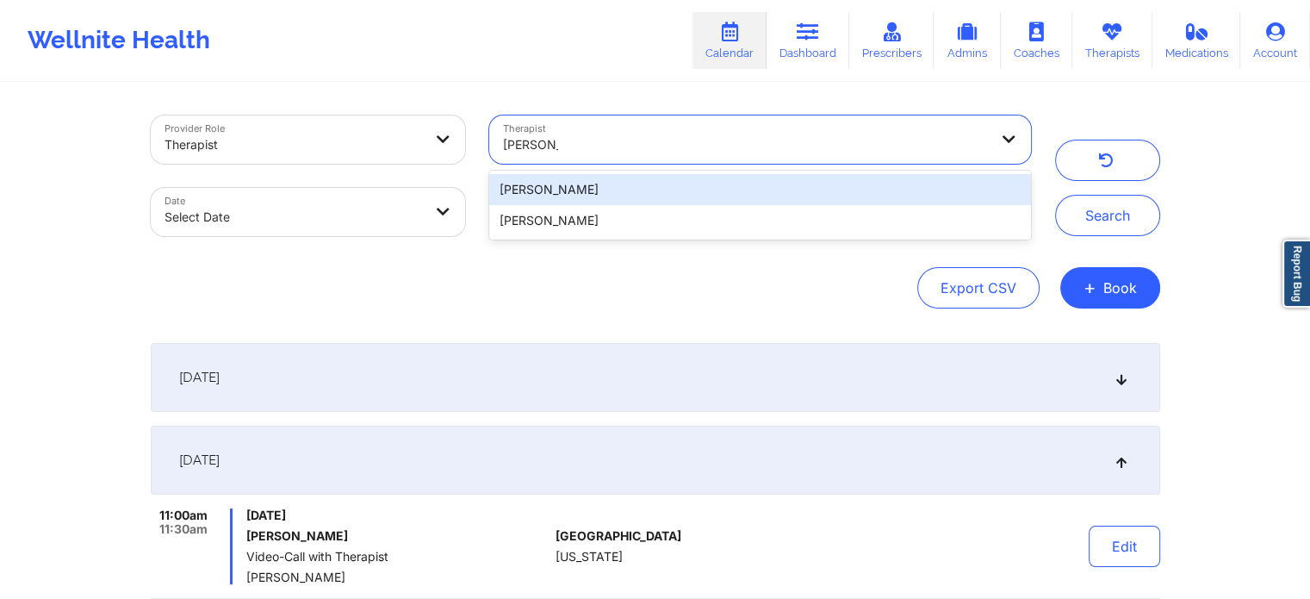
click at [596, 189] on div "Shaneika Dilka" at bounding box center [759, 189] width 541 height 31
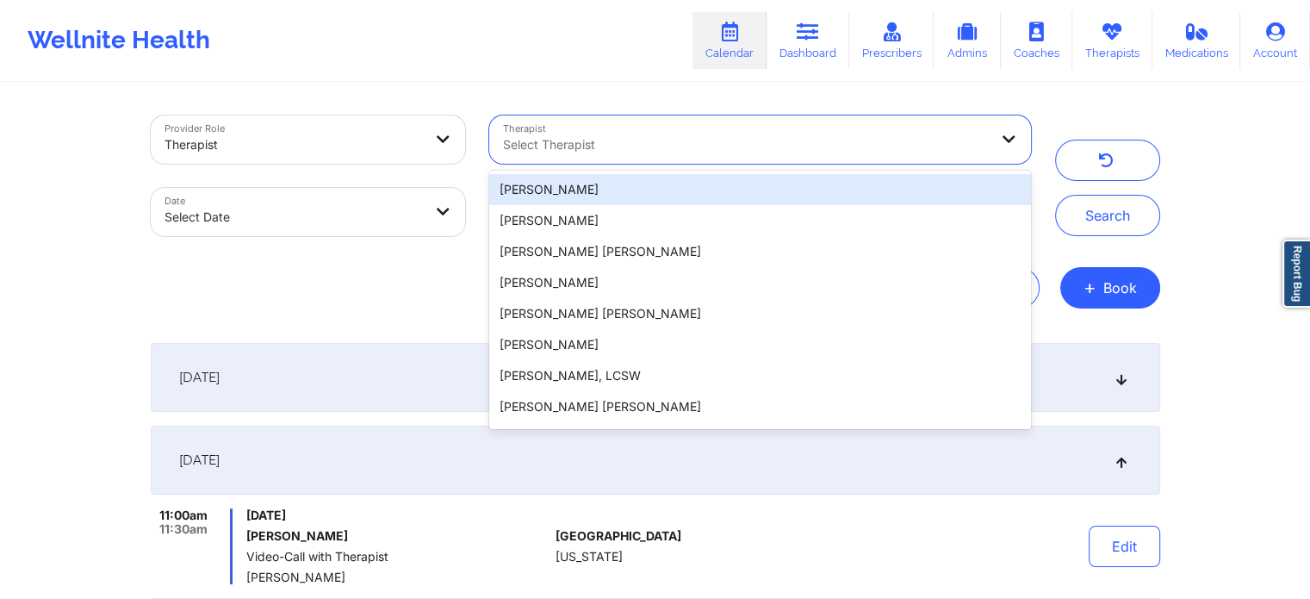
click at [610, 147] on div at bounding box center [745, 144] width 485 height 21
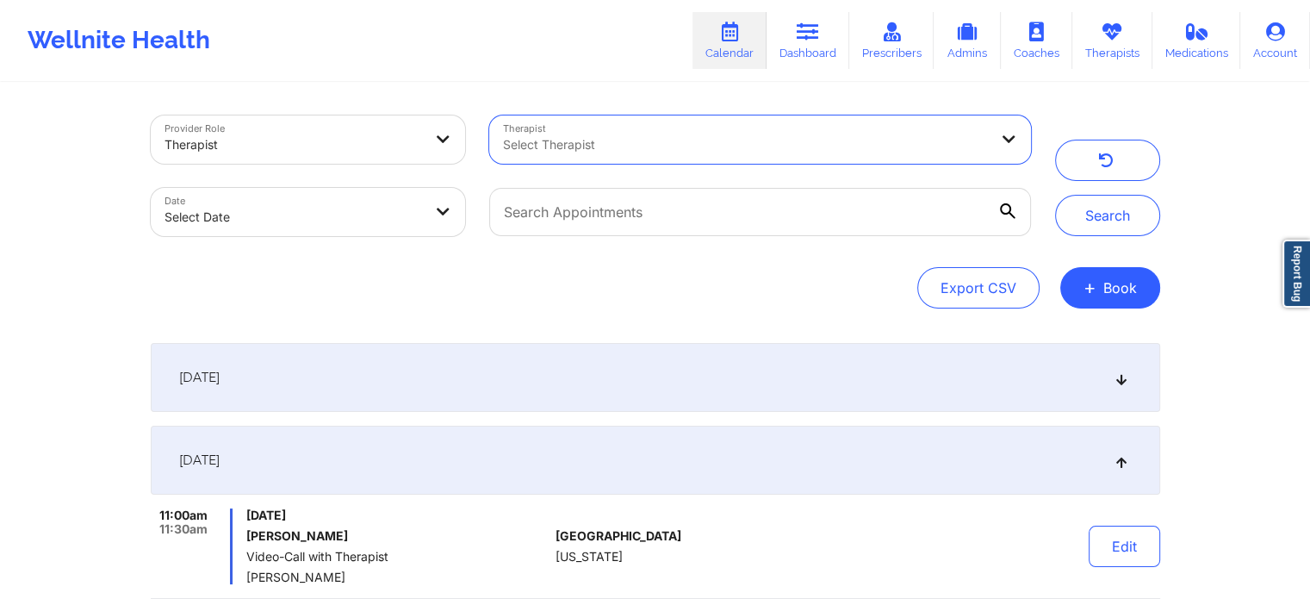
click at [754, 148] on div at bounding box center [745, 144] width 485 height 21
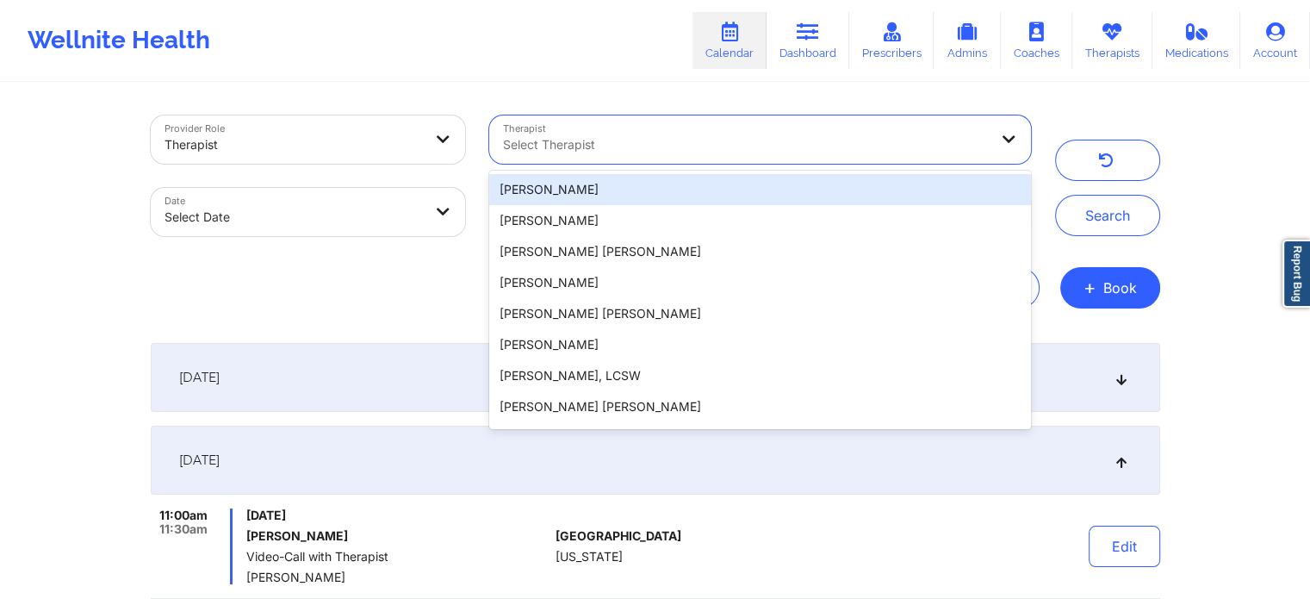
paste input "Shaneika"
type input "Shaneika"
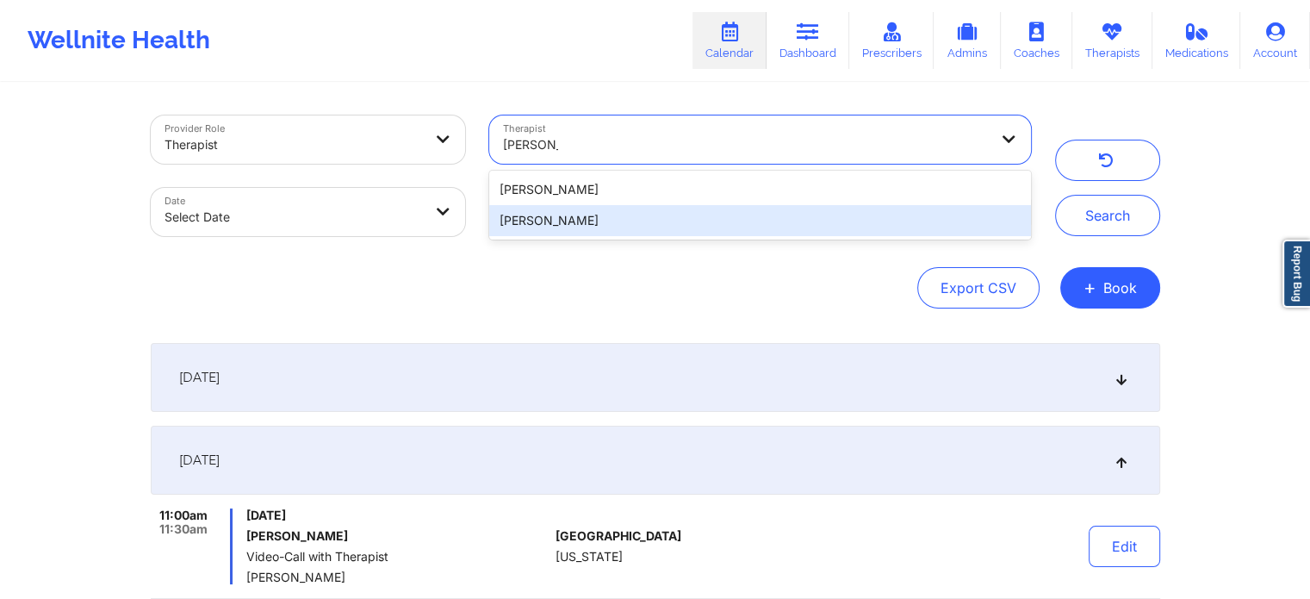
click at [720, 224] on div "Shaneika Dilka" at bounding box center [759, 220] width 541 height 31
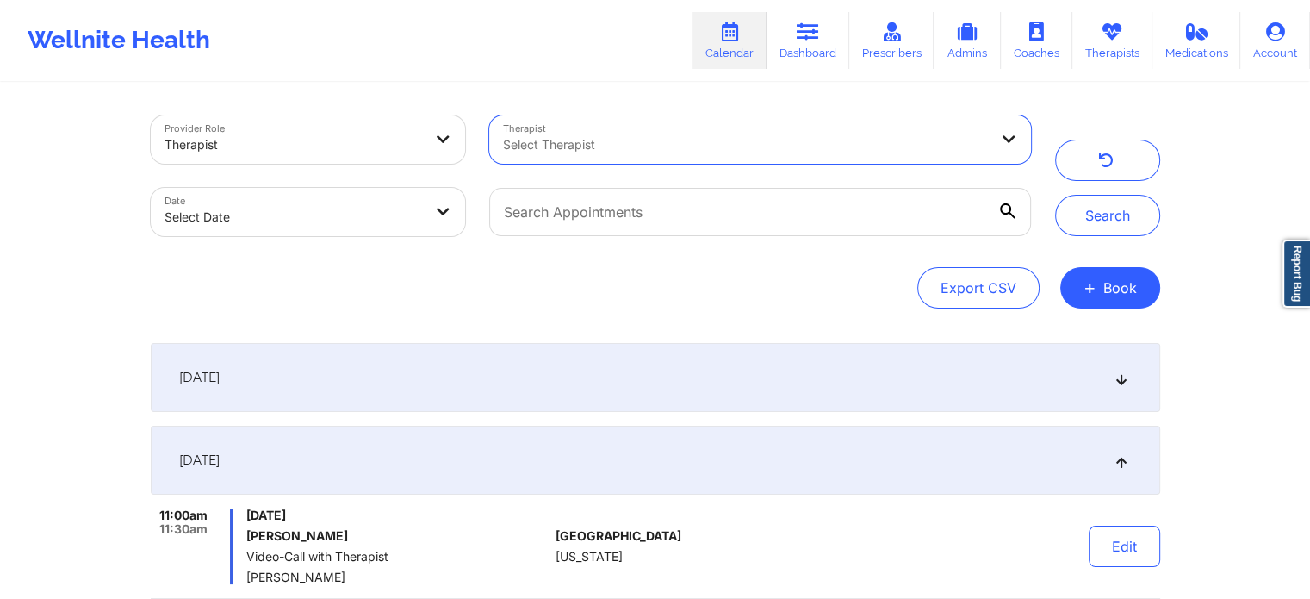
click at [836, 158] on div "Select Therapist" at bounding box center [739, 139] width 500 height 48
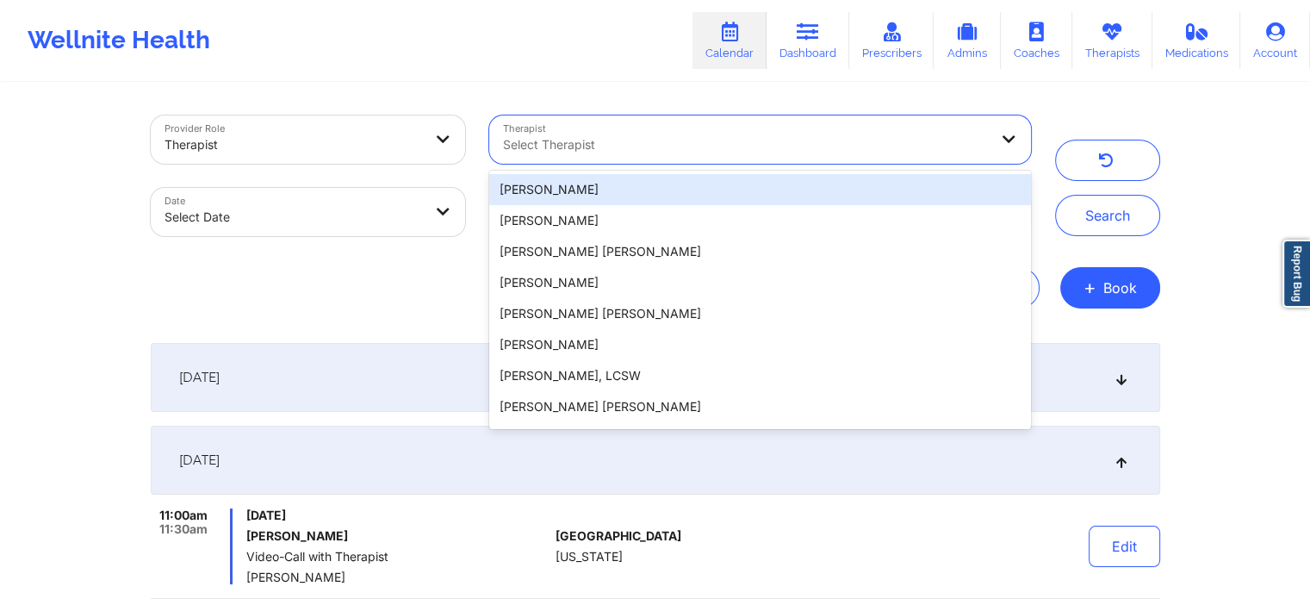
click at [699, 158] on div "Select Therapist" at bounding box center [739, 139] width 500 height 48
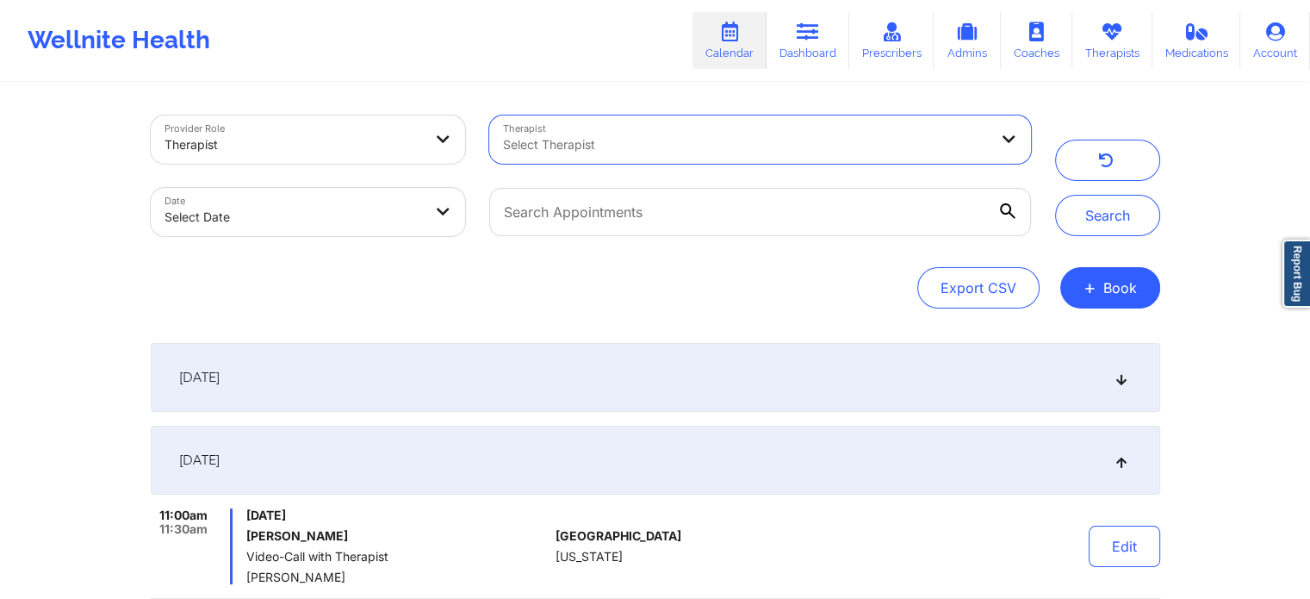
click at [687, 142] on div at bounding box center [745, 144] width 485 height 21
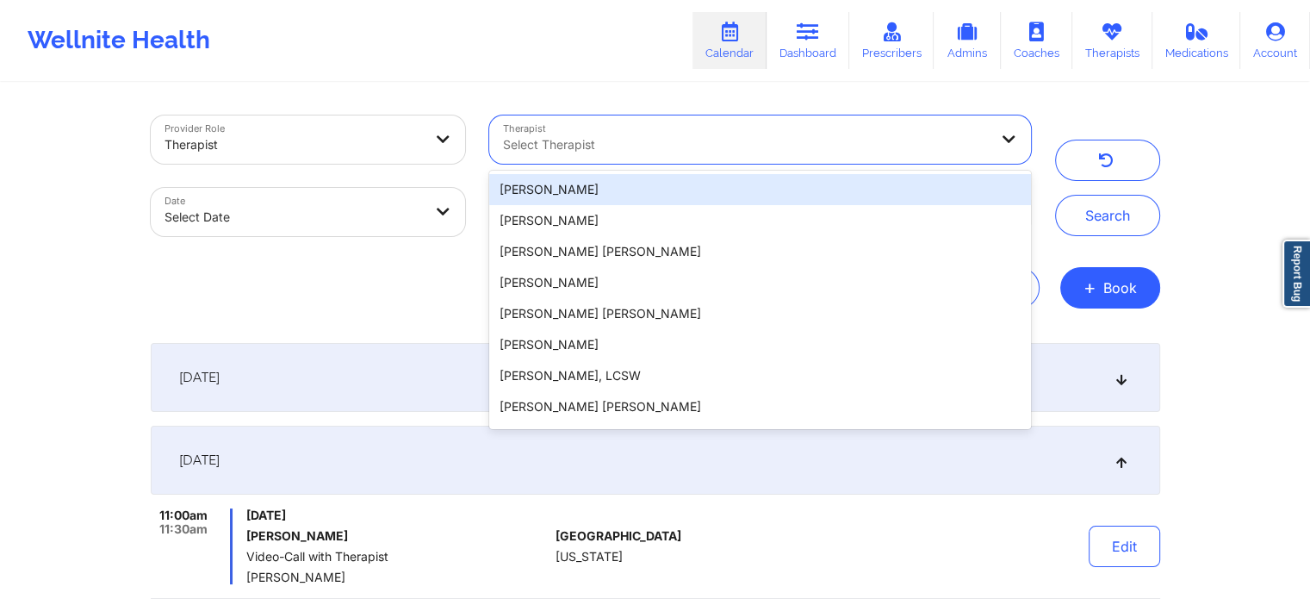
paste input "Shaneika"
type input "Shaneika"
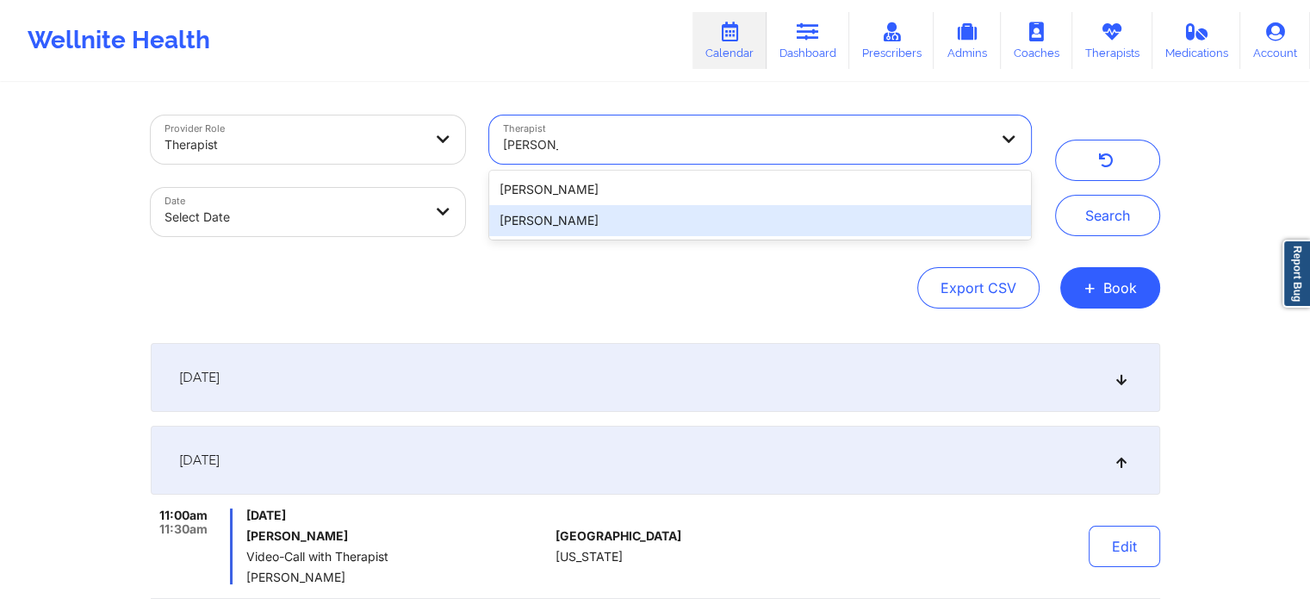
click at [627, 227] on div "Shaneika Dilka" at bounding box center [759, 220] width 541 height 31
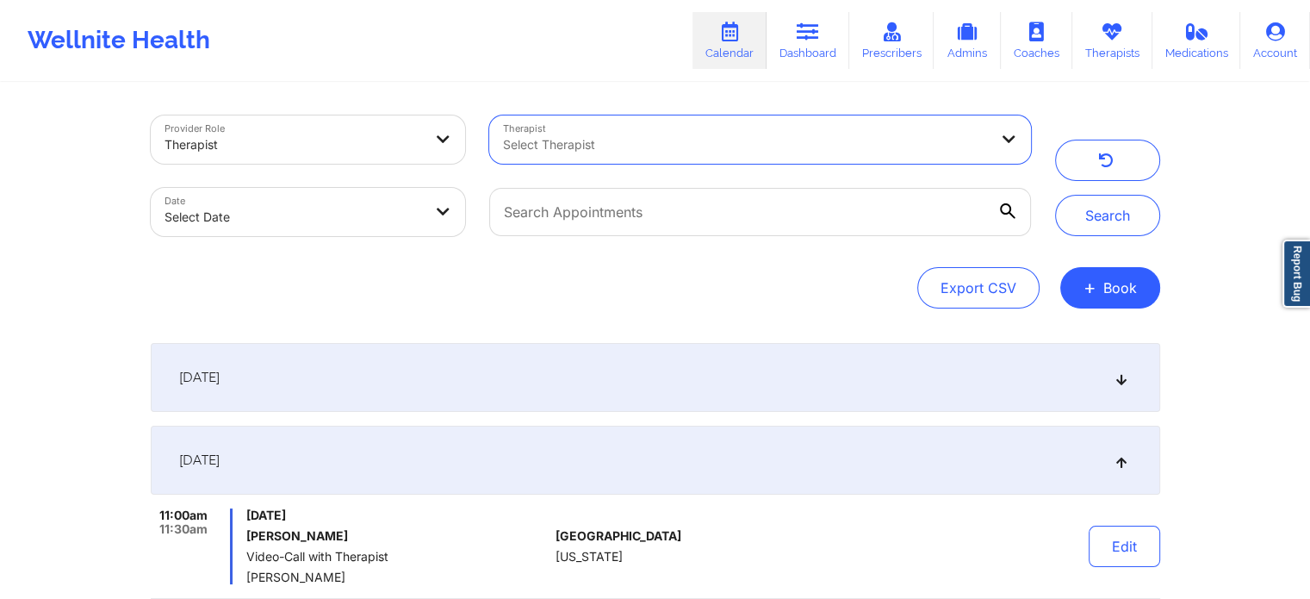
click at [748, 52] on link "Calendar" at bounding box center [729, 40] width 74 height 57
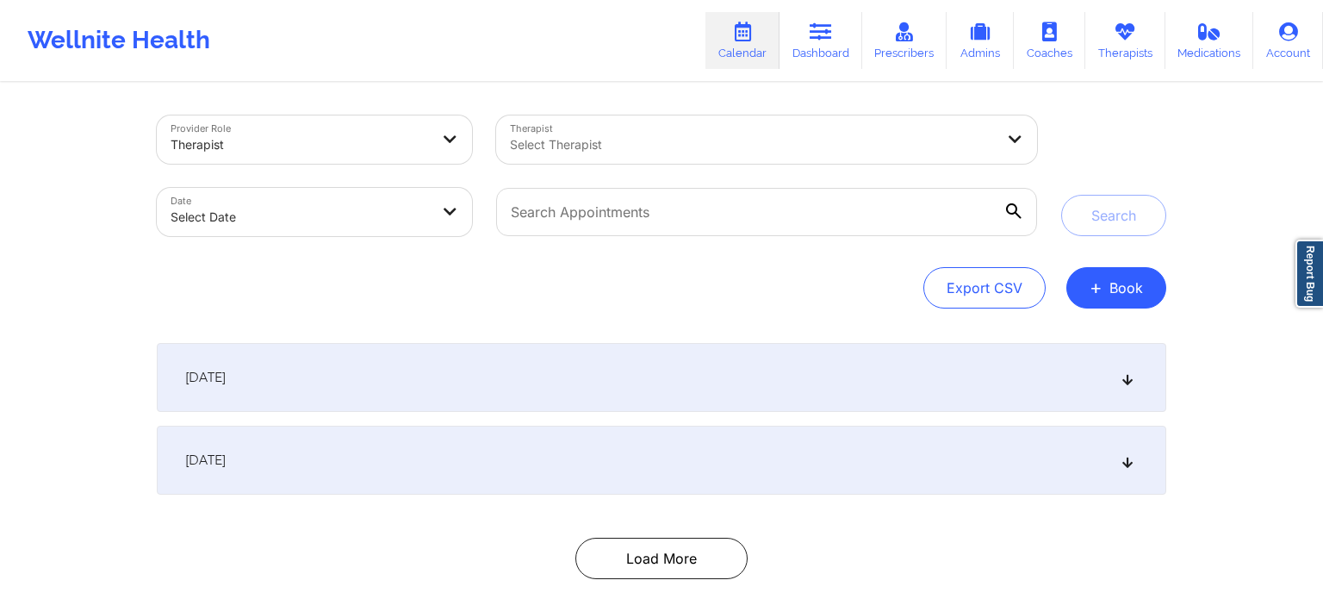
select select "2025-8"
select select "2025-9"
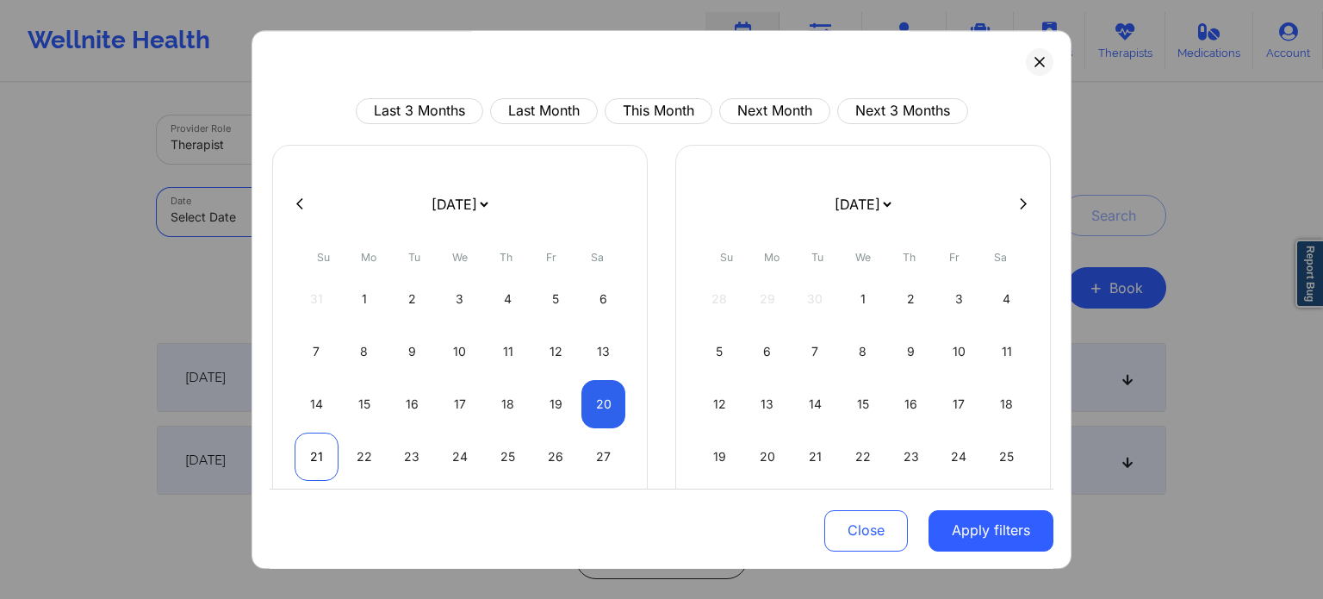
click at [303, 457] on div "21" at bounding box center [317, 456] width 44 height 48
select select "2025-8"
select select "2025-9"
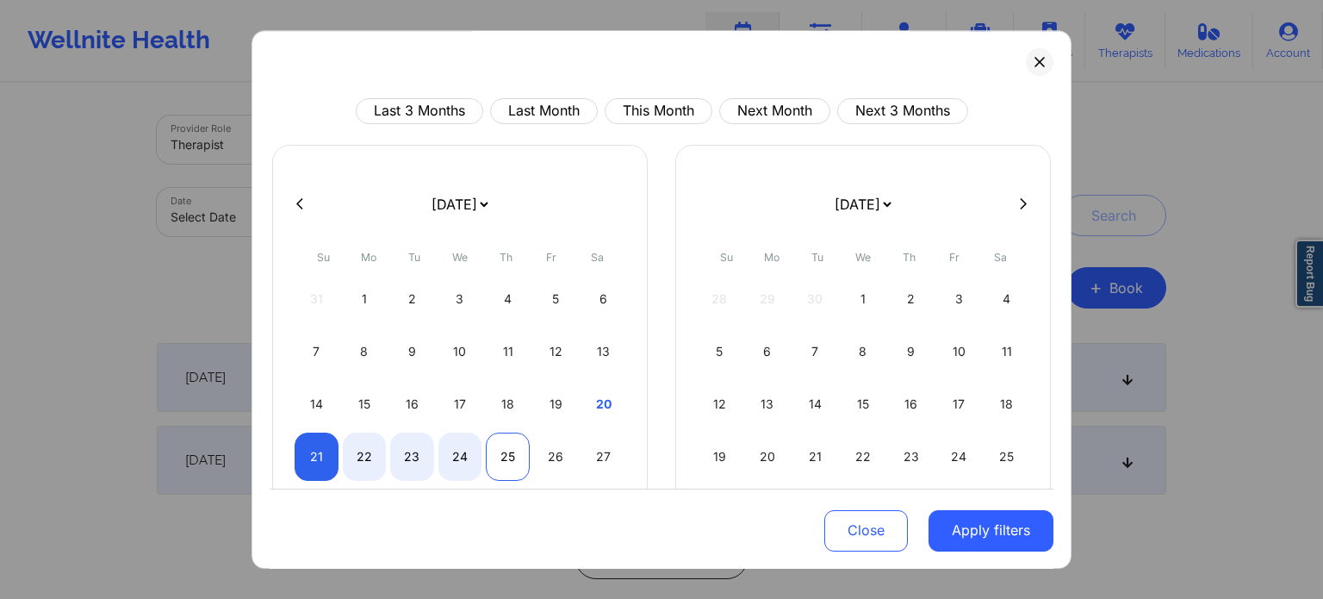
select select "2025-8"
select select "2025-9"
click at [508, 457] on div "25" at bounding box center [508, 456] width 44 height 48
select select "2025-8"
select select "2025-9"
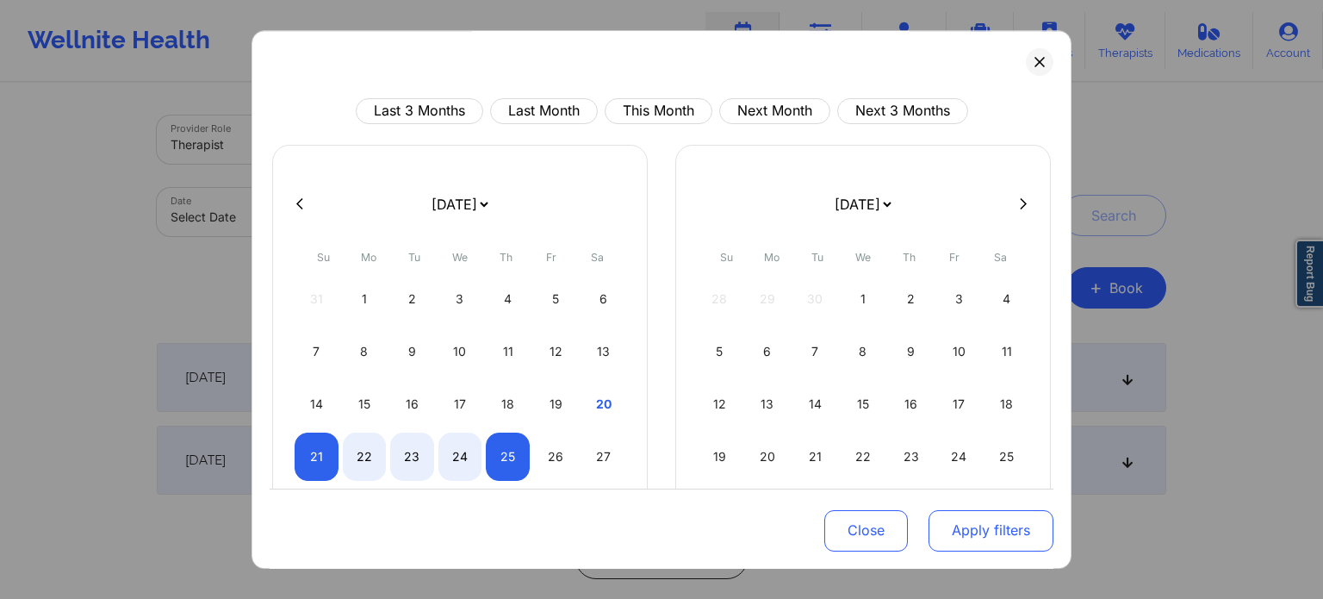
click at [1014, 543] on button "Apply filters" at bounding box center [990, 529] width 125 height 41
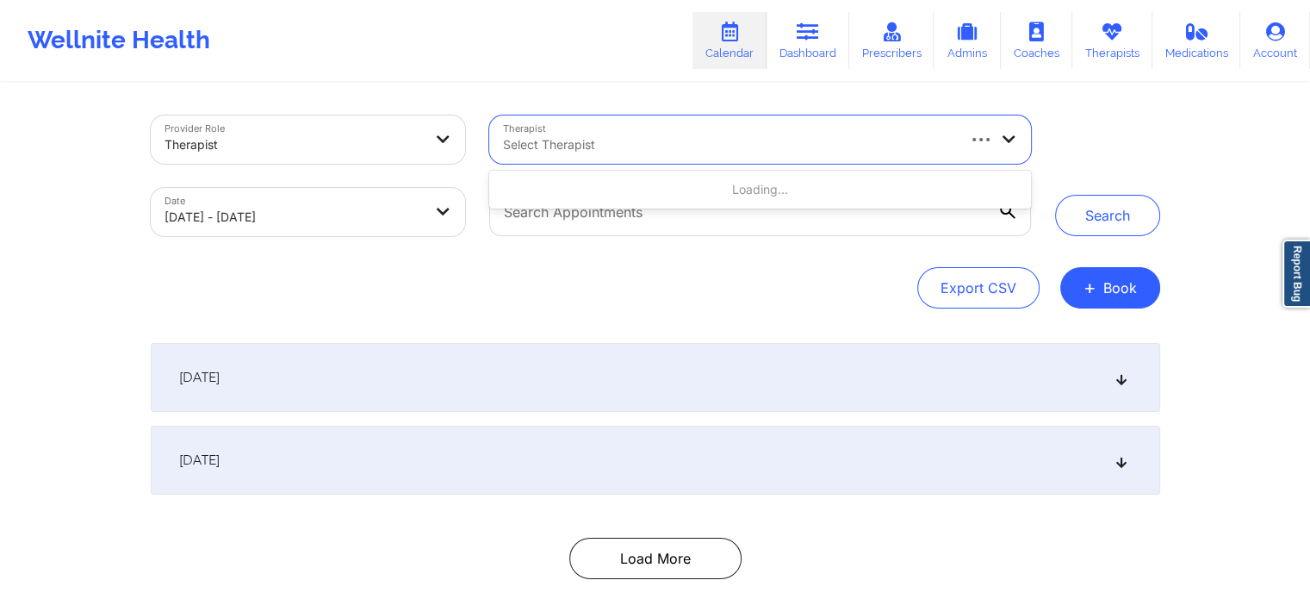
click at [598, 127] on div "Select Therapist" at bounding box center [722, 139] width 466 height 48
paste input "[PERSON_NAME]"
type input "[PERSON_NAME]"
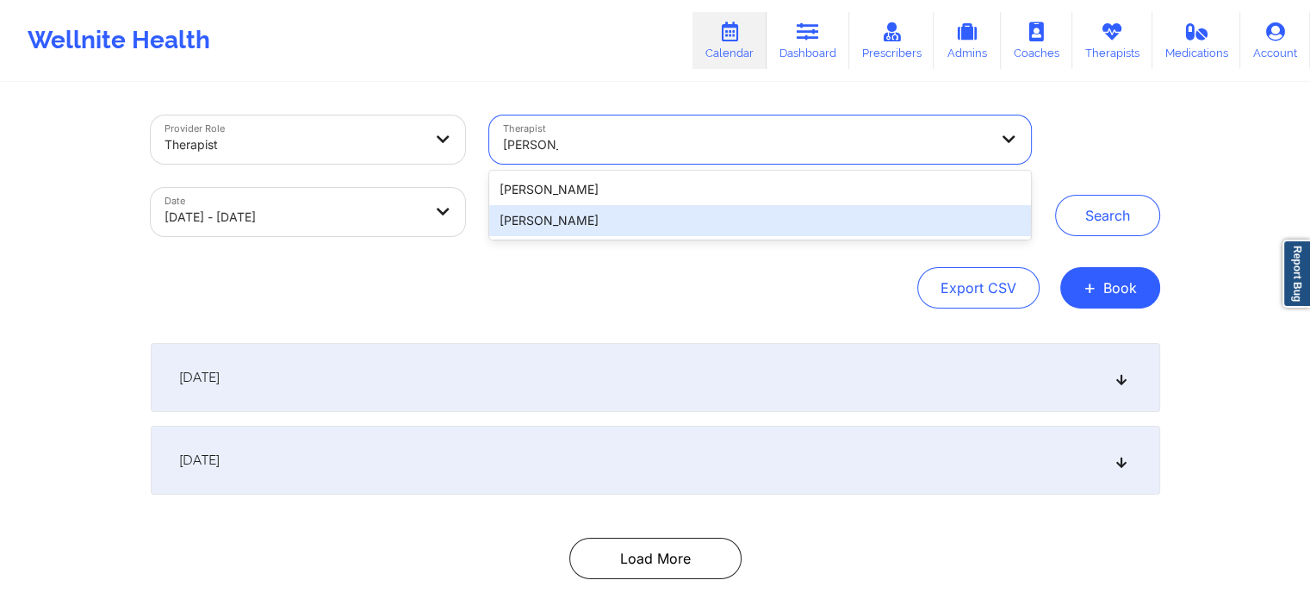
click at [657, 218] on div "[PERSON_NAME]" at bounding box center [759, 220] width 541 height 31
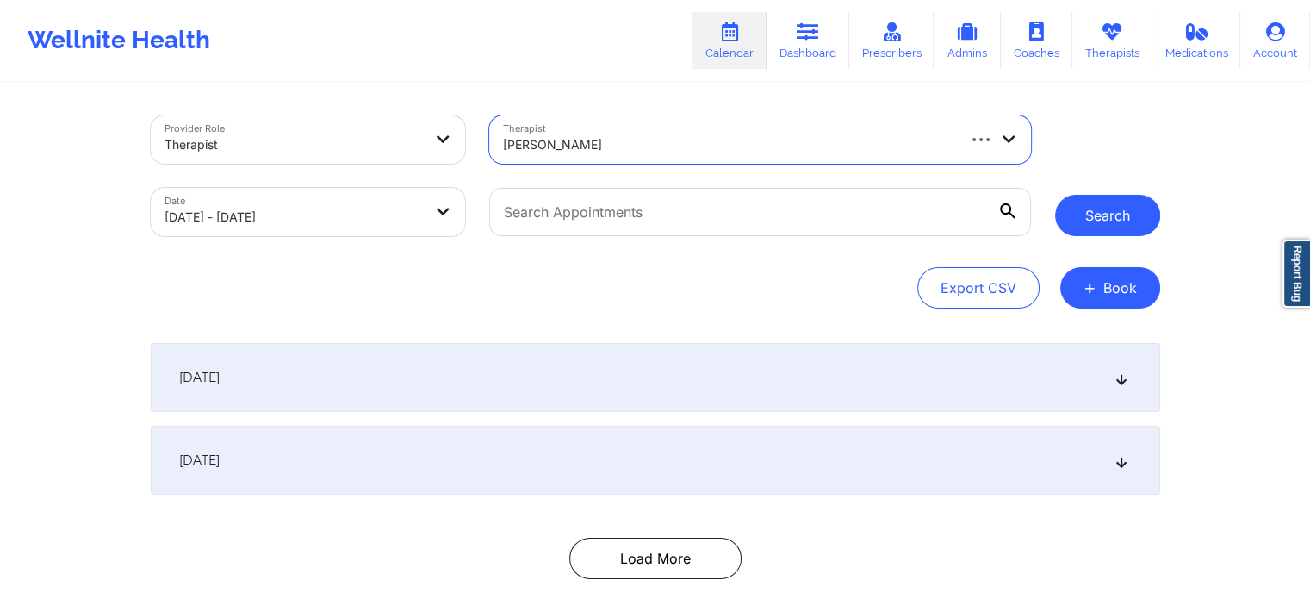
click at [1135, 209] on button "Search" at bounding box center [1107, 215] width 105 height 41
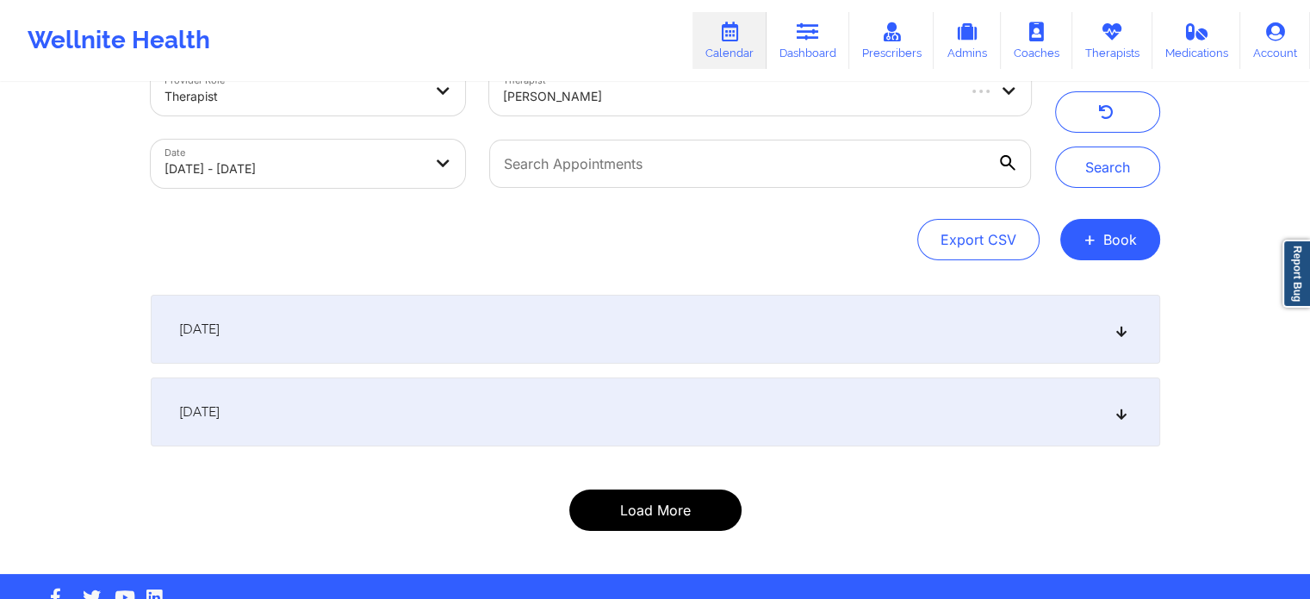
scroll to position [93, 0]
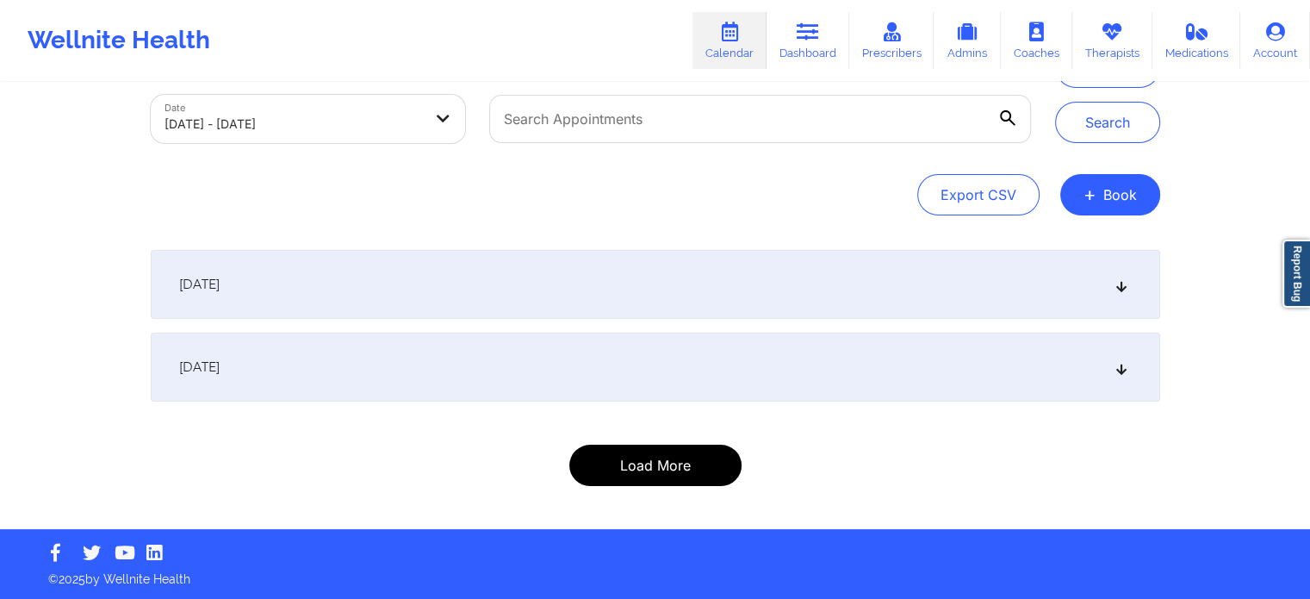
click at [629, 472] on button "Load More" at bounding box center [655, 464] width 172 height 41
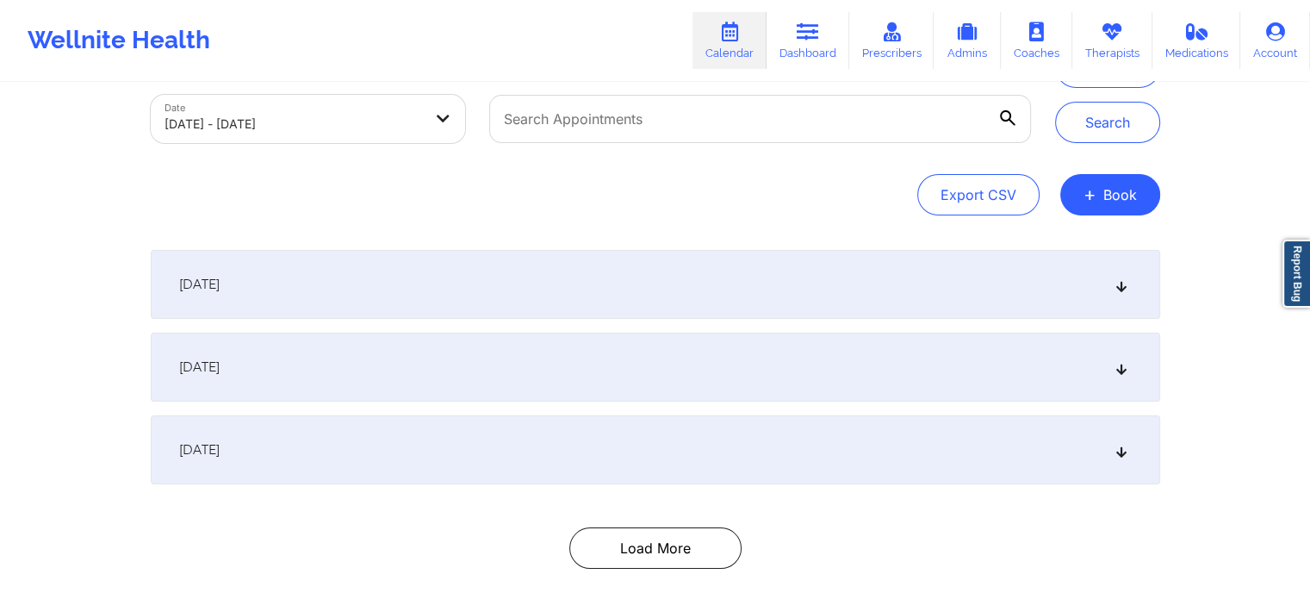
click at [516, 461] on div "September 22, 2025" at bounding box center [655, 449] width 1009 height 69
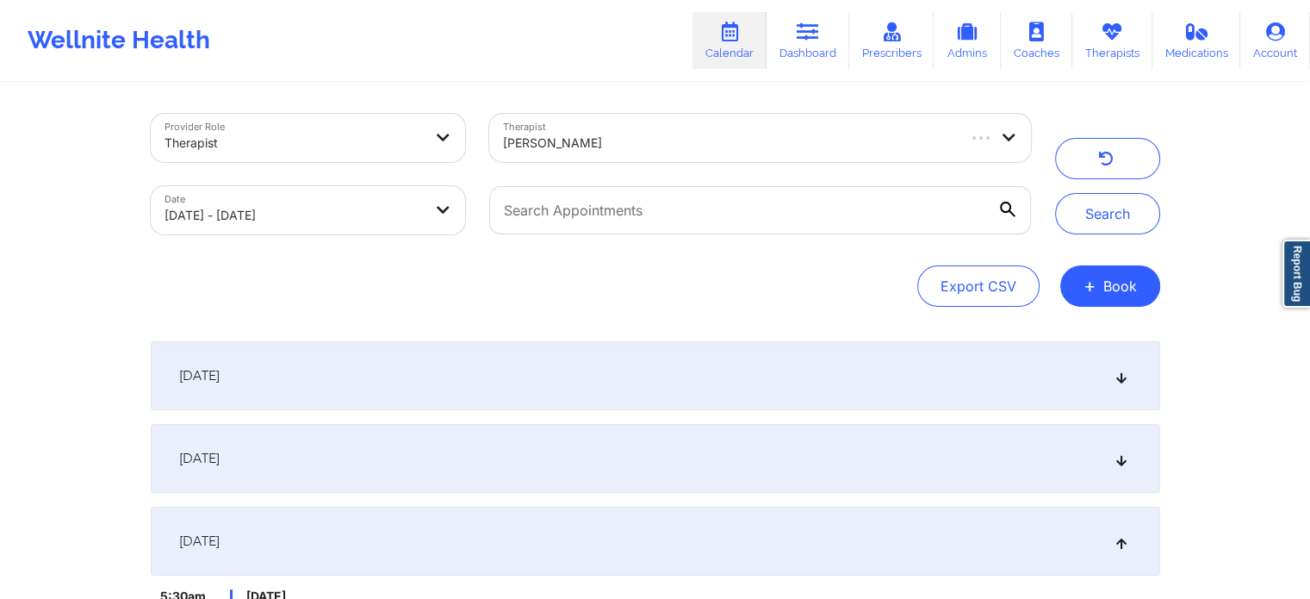
scroll to position [0, 0]
click at [1103, 220] on button "Search" at bounding box center [1107, 215] width 105 height 41
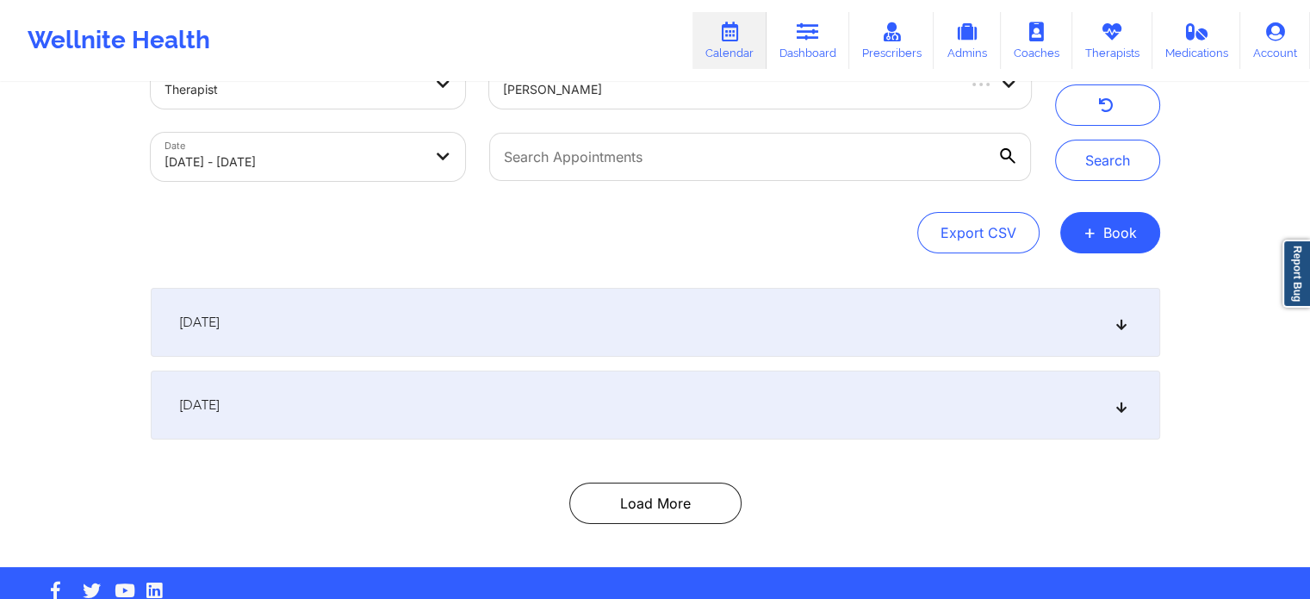
scroll to position [86, 0]
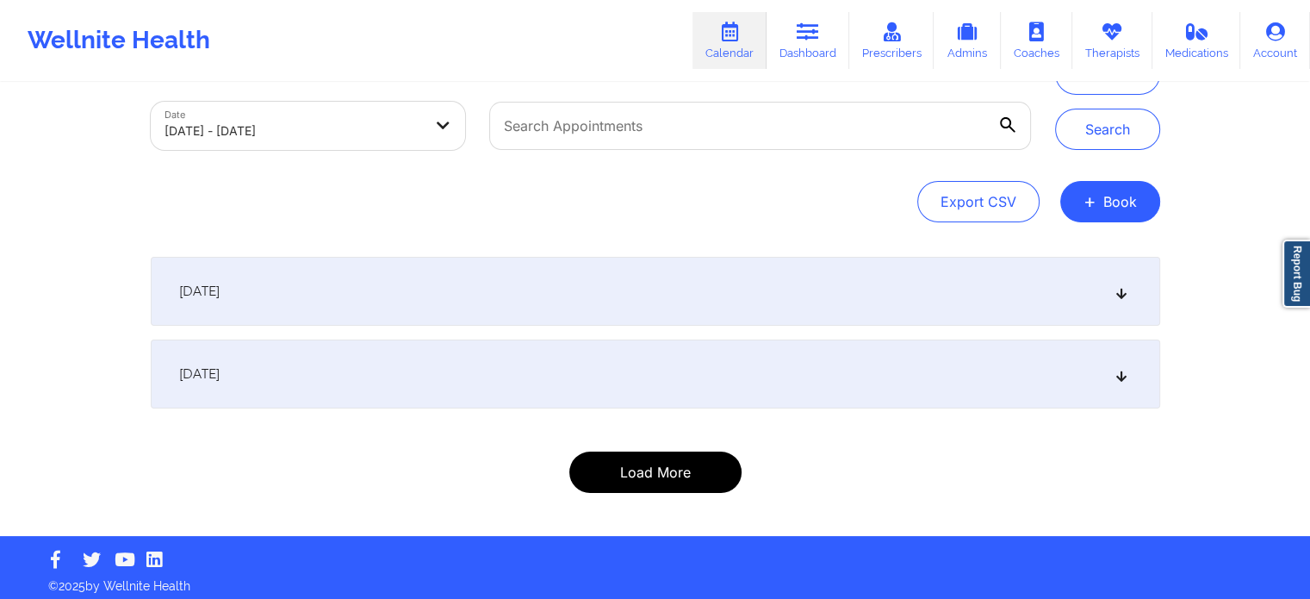
click at [652, 464] on button "Load More" at bounding box center [655, 471] width 172 height 41
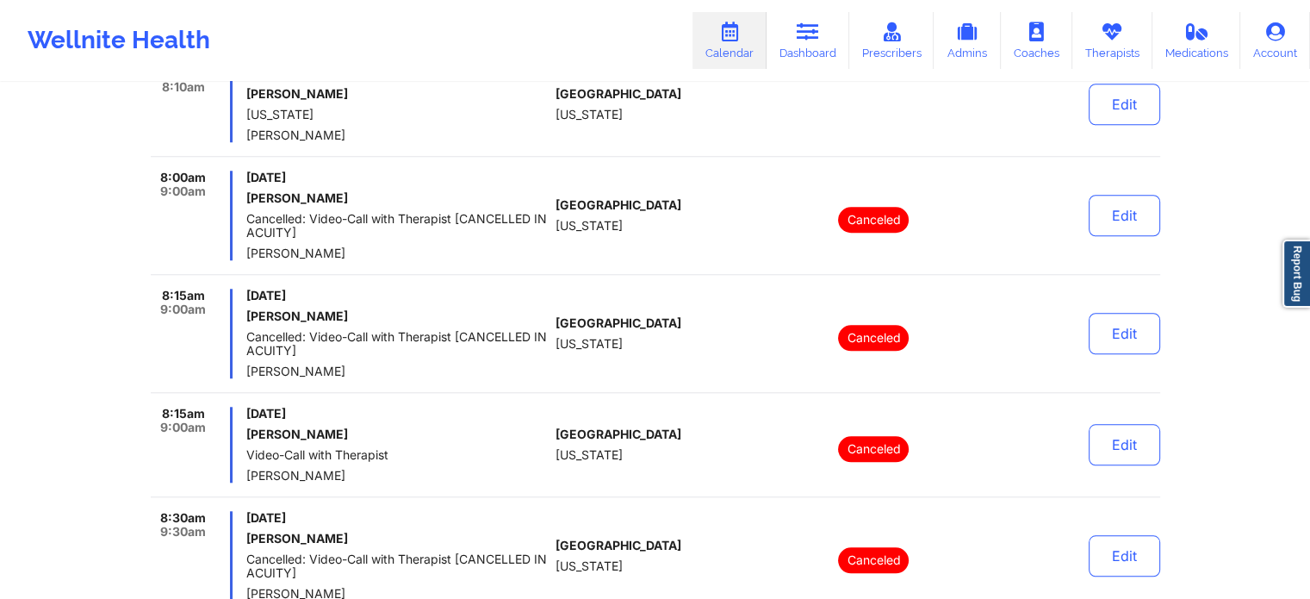
scroll to position [0, 0]
